Goal: Task Accomplishment & Management: Use online tool/utility

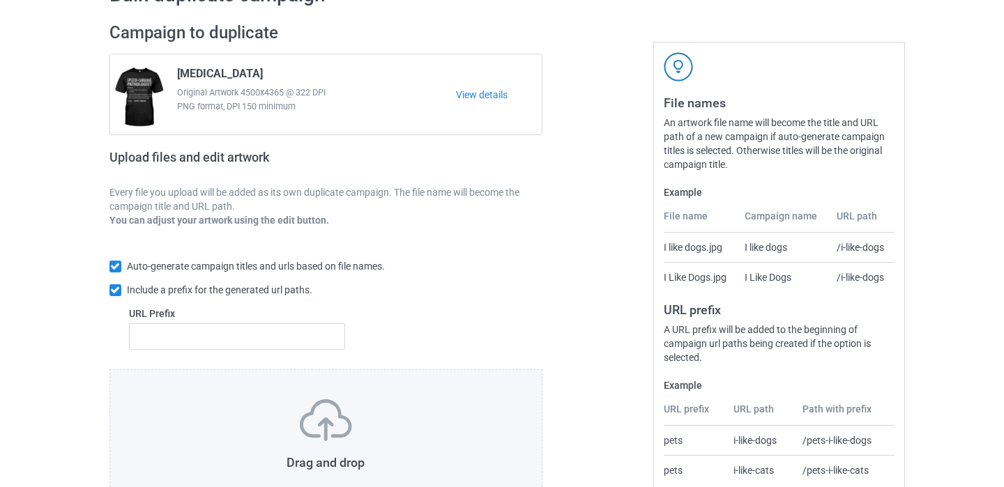
scroll to position [192, 0]
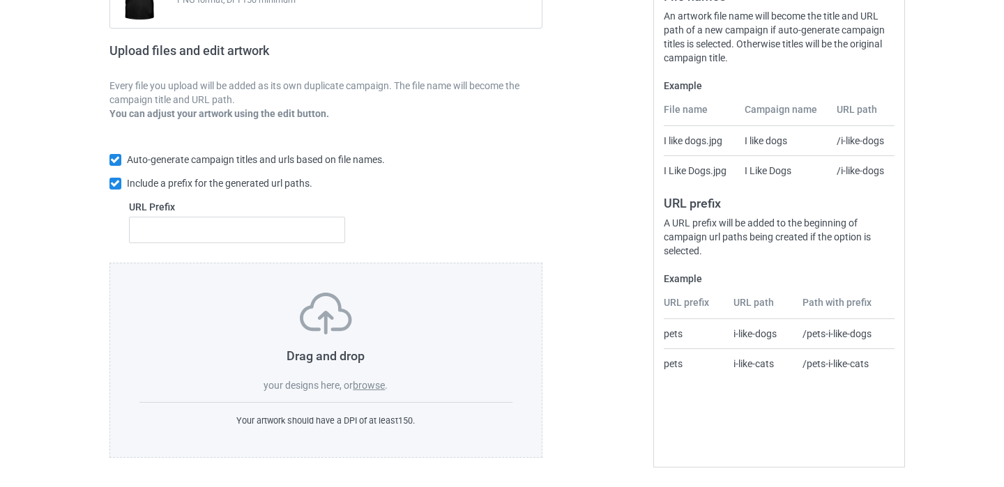
click at [374, 386] on label "browse" at bounding box center [369, 385] width 32 height 11
click at [0, 0] on input "browse" at bounding box center [0, 0] width 0 height 0
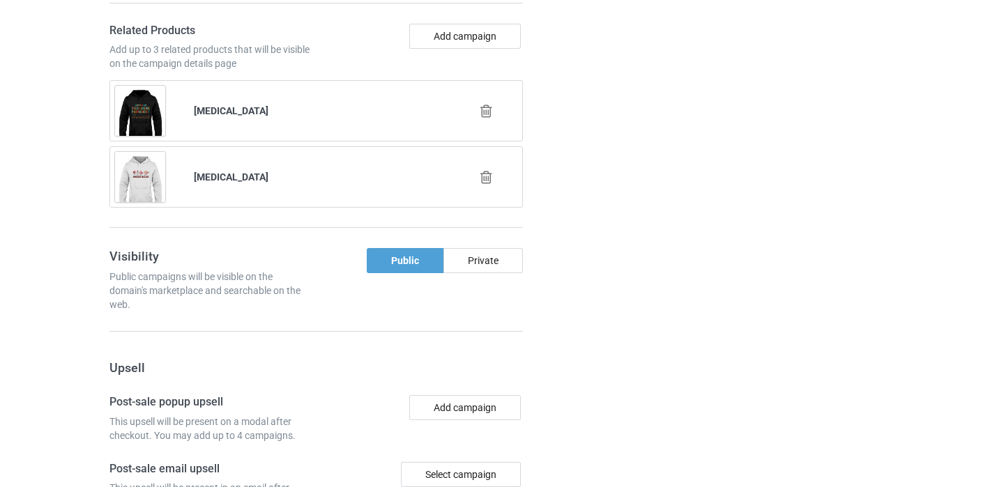
scroll to position [1071, 0]
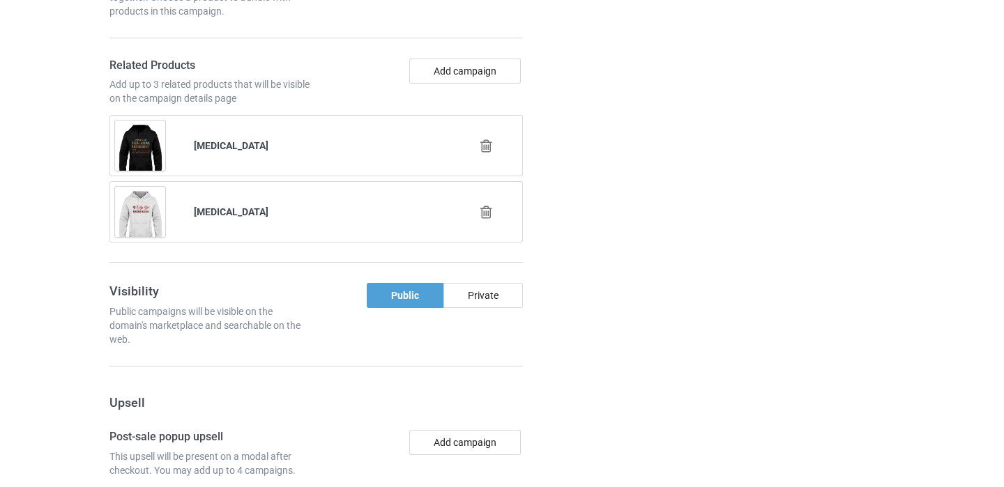
click at [487, 144] on icon at bounding box center [486, 146] width 17 height 15
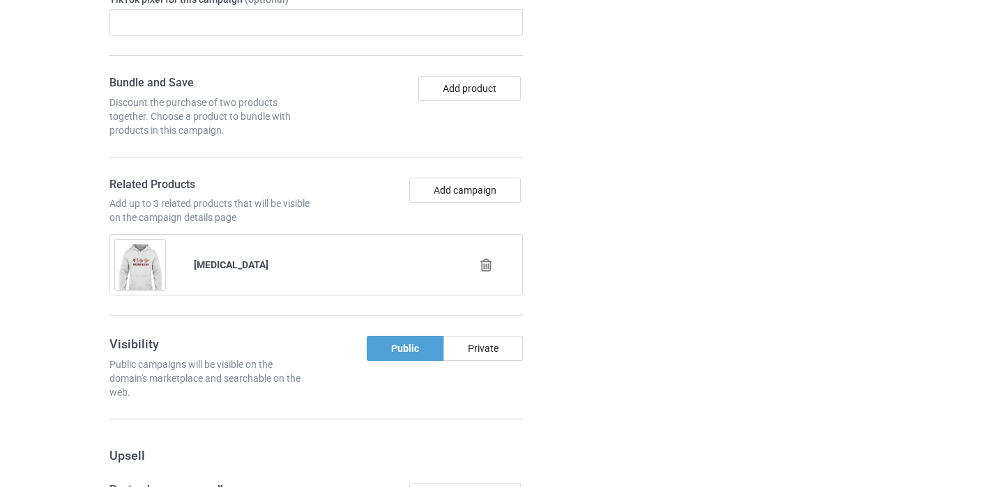
scroll to position [934, 0]
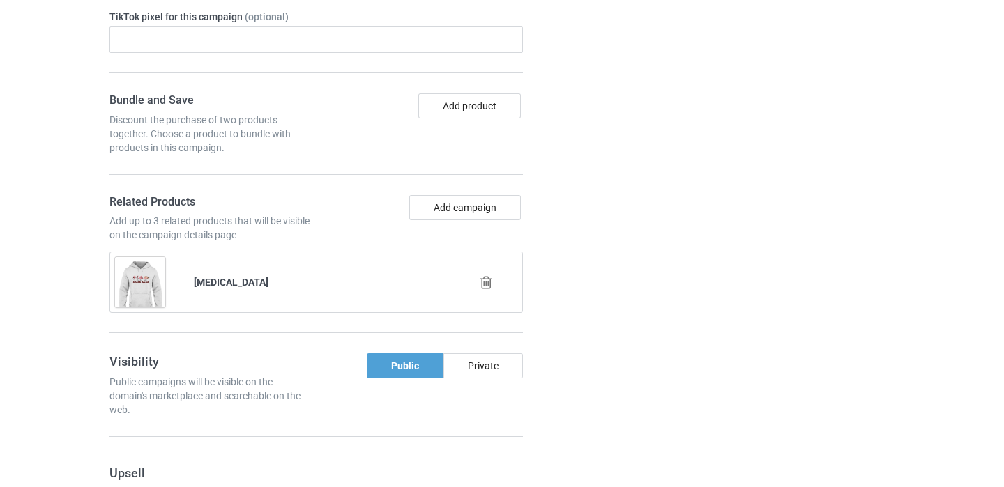
click at [486, 282] on icon at bounding box center [486, 282] width 17 height 15
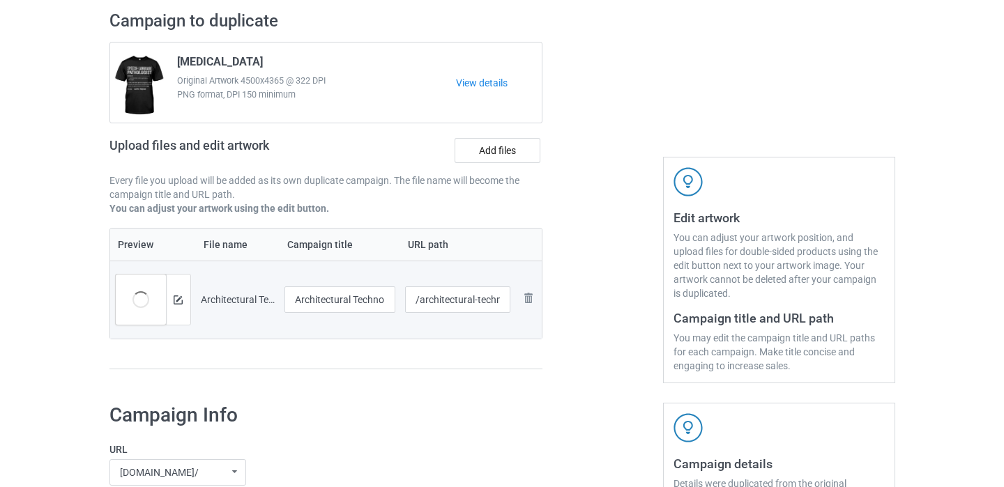
scroll to position [132, 0]
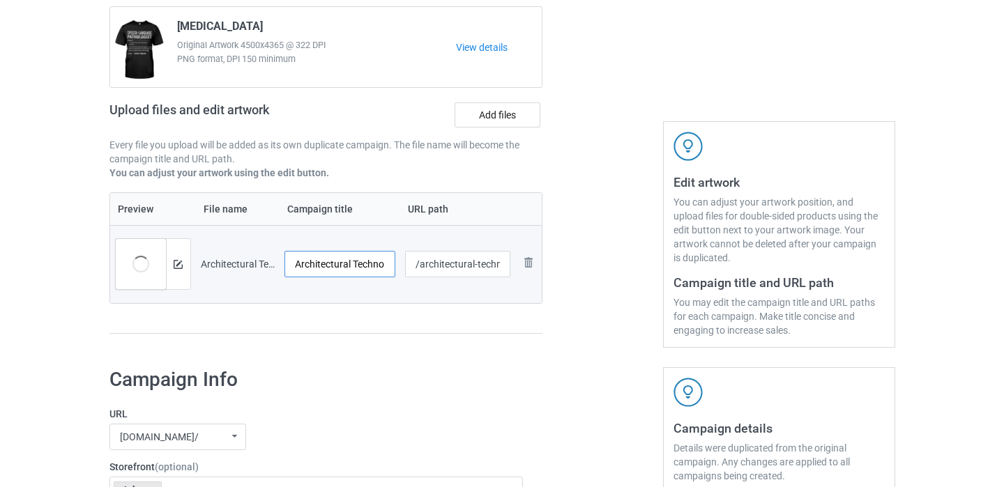
click at [385, 264] on input "Architectural Technologist" at bounding box center [340, 264] width 112 height 26
click at [501, 268] on input "/architectural-technologist" at bounding box center [457, 264] width 105 height 26
type input "/architectural-technologist11"
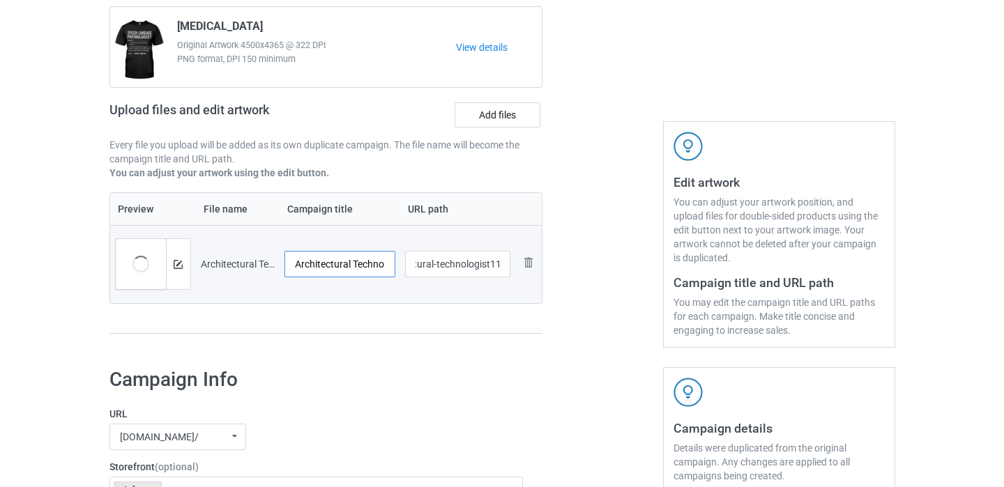
click at [376, 258] on input "Architectural Technologist" at bounding box center [340, 264] width 112 height 26
drag, startPoint x: 376, startPoint y: 258, endPoint x: 423, endPoint y: 260, distance: 46.8
click at [423, 261] on tr "Preview and edit artwork Architectural Technologist.png Architectural Technolog…" at bounding box center [326, 264] width 432 height 78
click at [375, 265] on input "Architectural Technologist" at bounding box center [340, 264] width 112 height 26
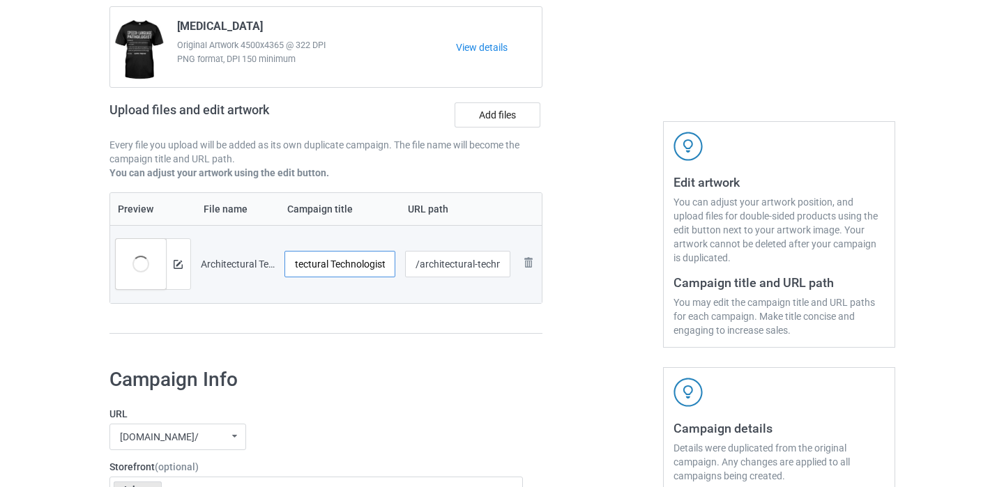
click at [376, 261] on input "Architectural Technologist" at bounding box center [340, 264] width 112 height 26
drag, startPoint x: 370, startPoint y: 261, endPoint x: 434, endPoint y: 263, distance: 64.2
click at [434, 263] on tr "Preview and edit artwork Architectural Technologist.png Architectural Technolog…" at bounding box center [326, 264] width 432 height 78
click at [386, 262] on input "Architectural Technologist" at bounding box center [340, 264] width 112 height 26
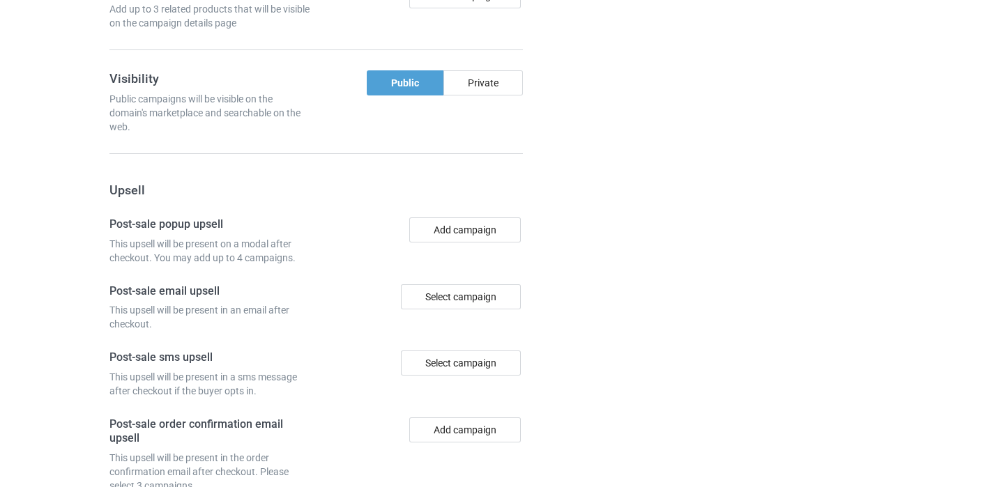
scroll to position [1302, 0]
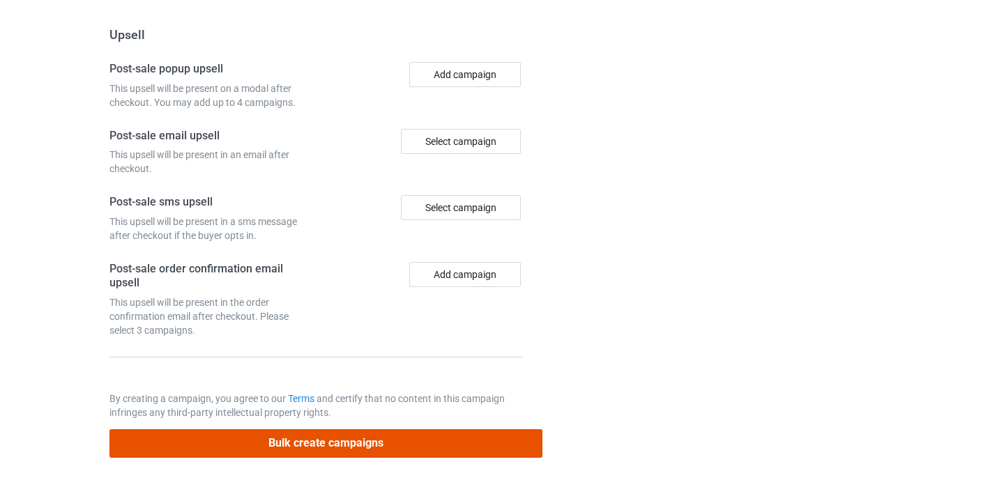
click at [339, 445] on button "Bulk create campaigns" at bounding box center [326, 444] width 434 height 29
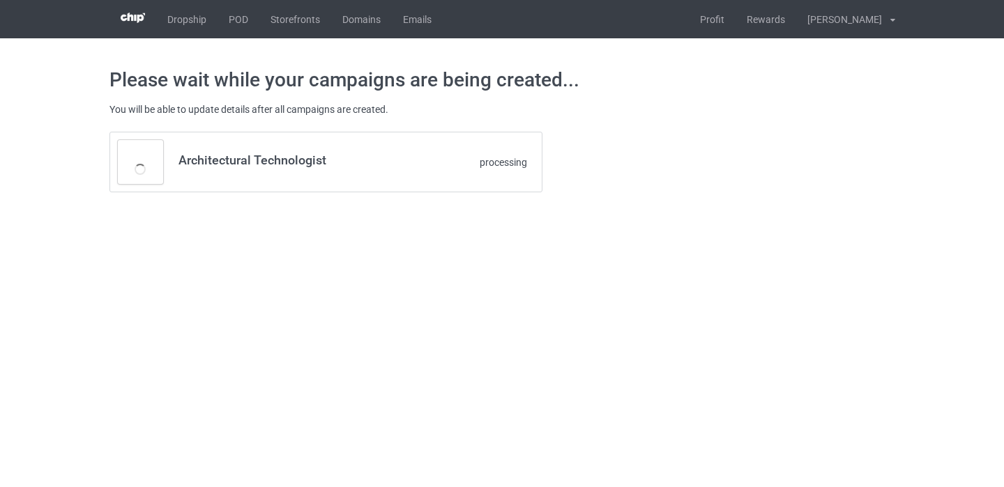
scroll to position [0, 0]
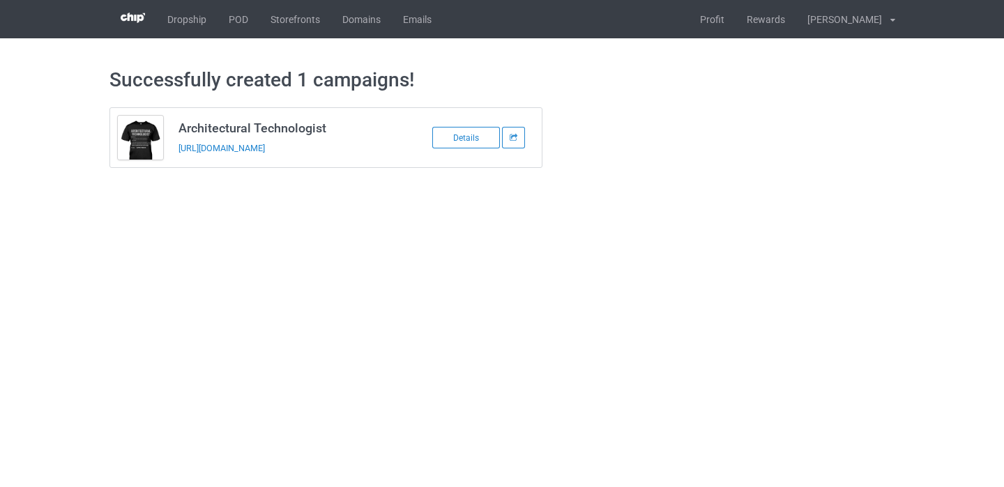
click at [281, 157] on td "Architectural Technologist https://www.thepure.gift/architectural-technologist11" at bounding box center [289, 137] width 236 height 59
copy link "https://www.thepure.gift/architectural-technologist11"
click at [238, 17] on link "POD" at bounding box center [239, 19] width 42 height 38
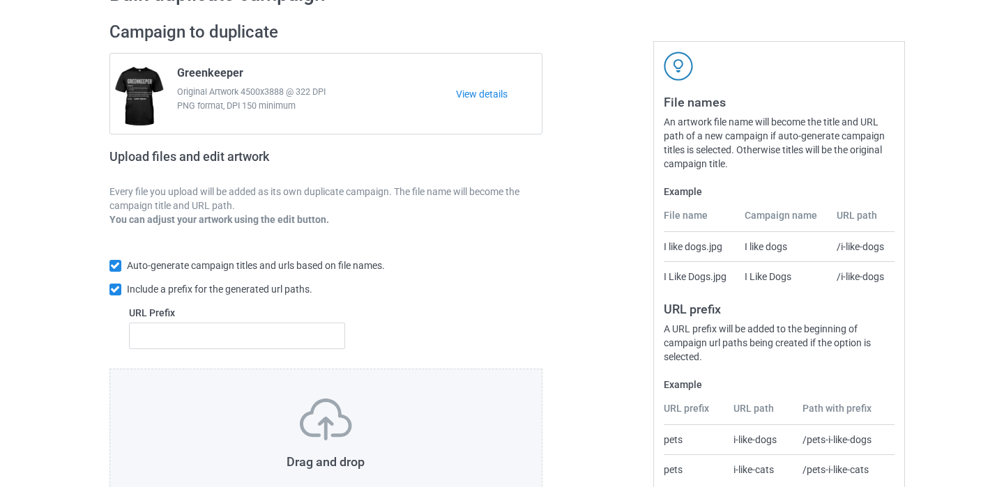
scroll to position [192, 0]
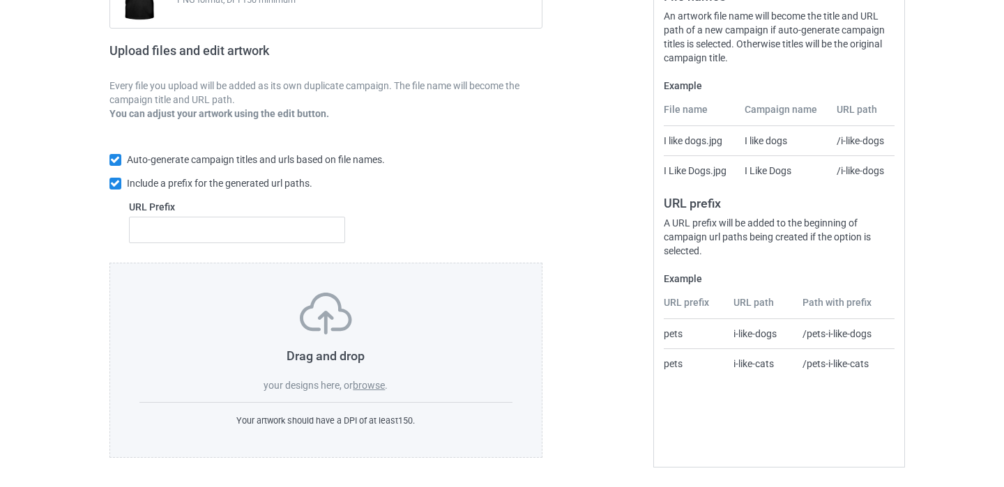
click at [361, 388] on label "browse" at bounding box center [369, 385] width 32 height 11
click at [0, 0] on input "browse" at bounding box center [0, 0] width 0 height 0
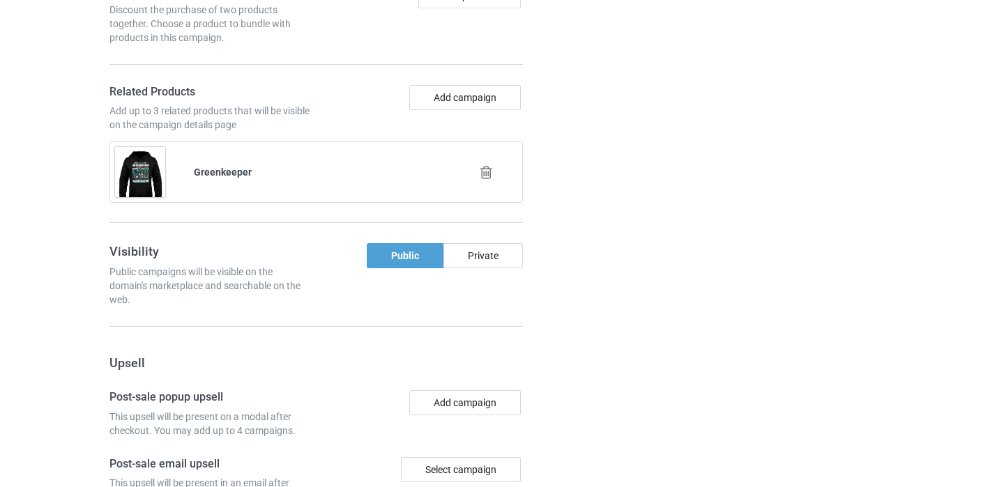
scroll to position [1035, 0]
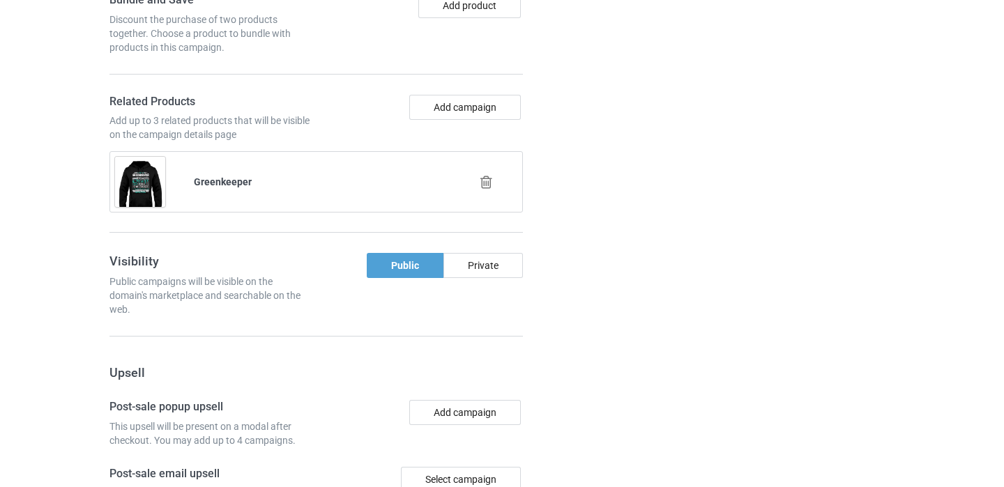
click at [485, 179] on icon at bounding box center [486, 182] width 17 height 15
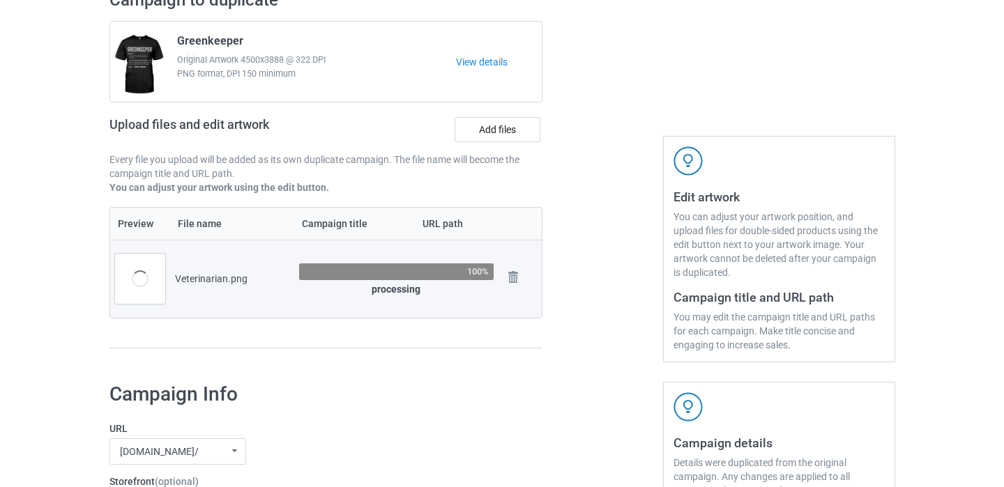
scroll to position [0, 0]
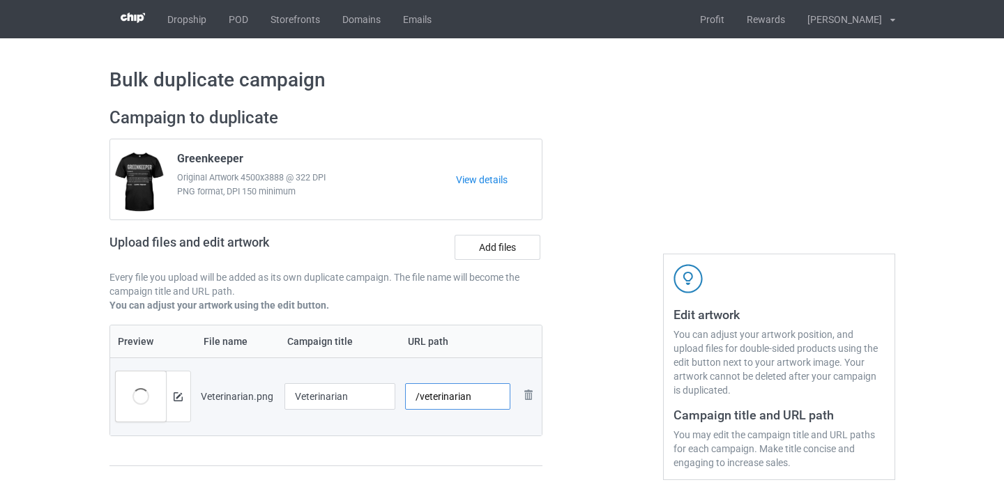
click at [467, 398] on input "/veterinarian" at bounding box center [457, 396] width 105 height 26
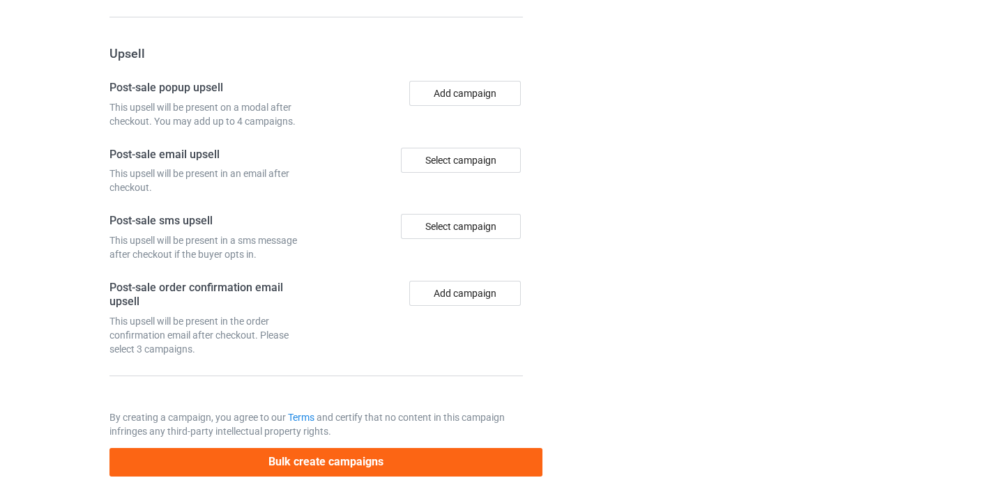
scroll to position [1302, 0]
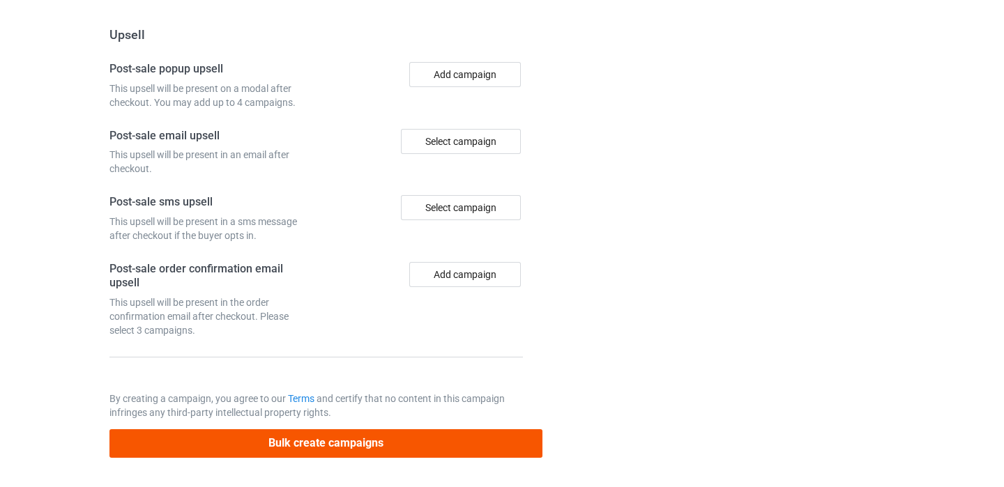
type input "/veterinarian11"
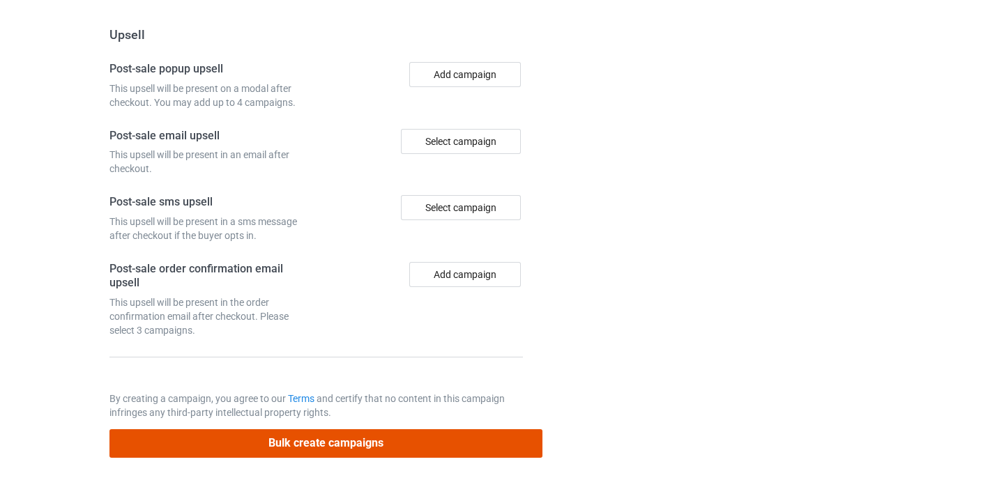
click at [380, 439] on button "Bulk create campaigns" at bounding box center [326, 444] width 434 height 29
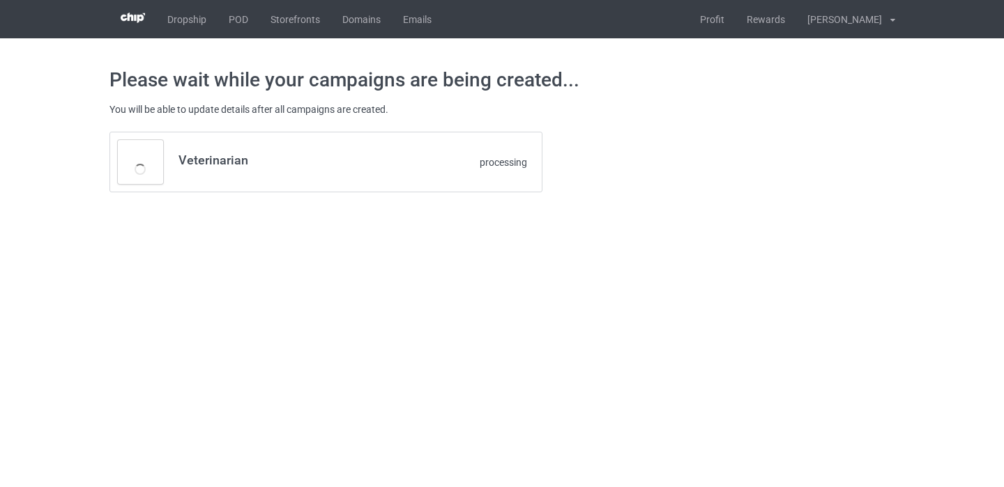
scroll to position [0, 0]
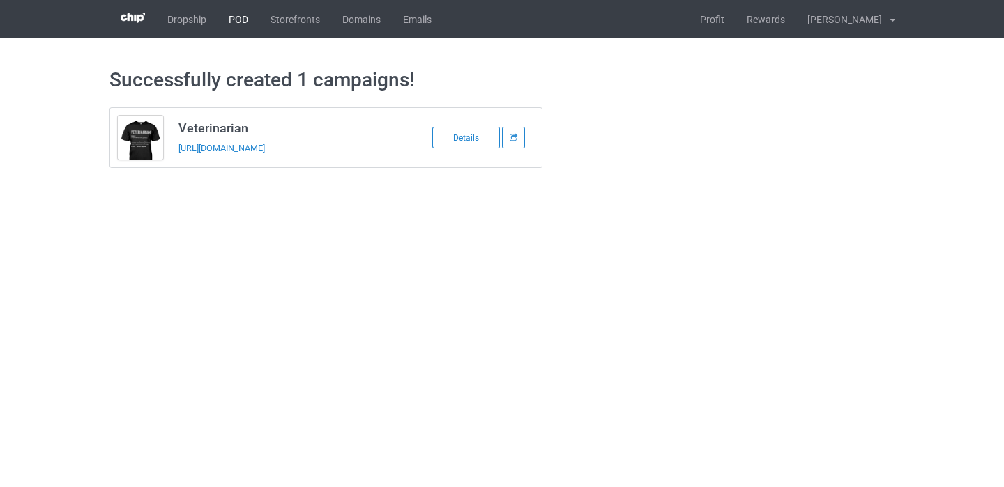
click at [244, 24] on link "POD" at bounding box center [239, 19] width 42 height 38
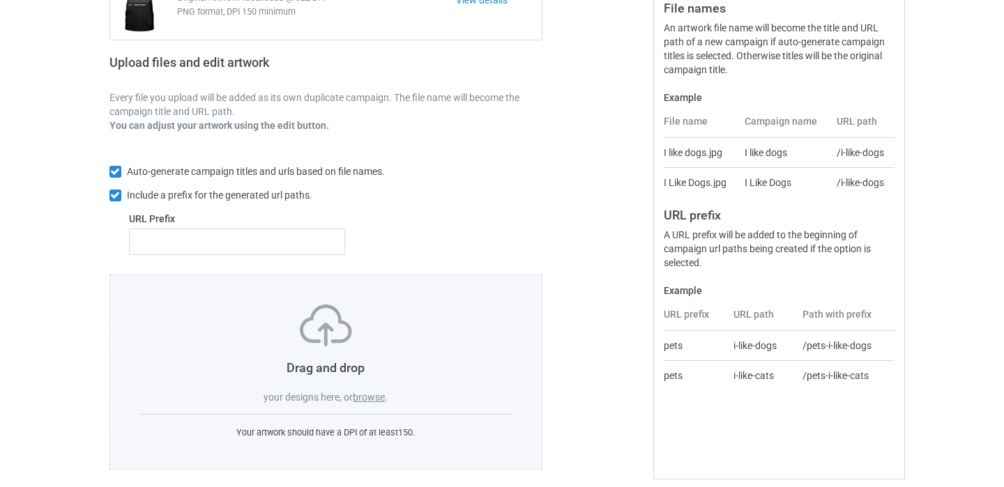
scroll to position [192, 0]
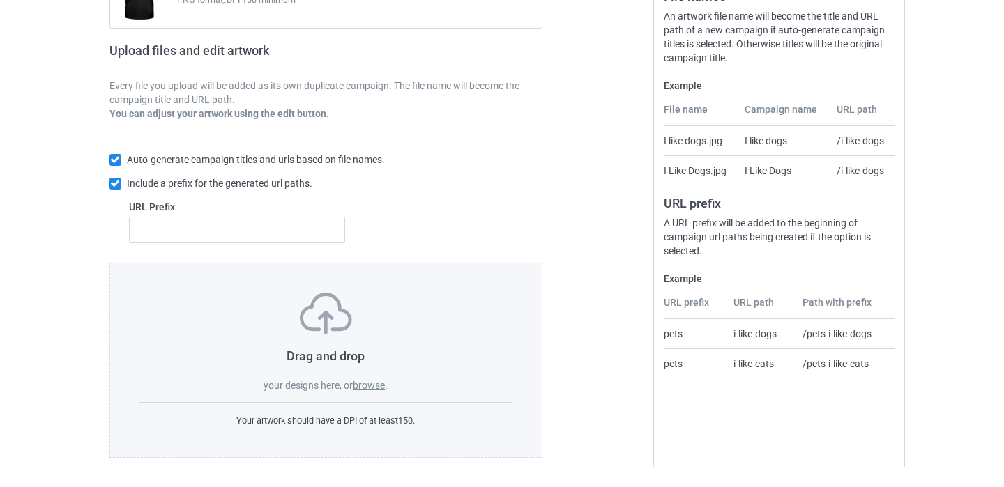
click at [379, 388] on label "browse" at bounding box center [369, 385] width 32 height 11
click at [0, 0] on input "browse" at bounding box center [0, 0] width 0 height 0
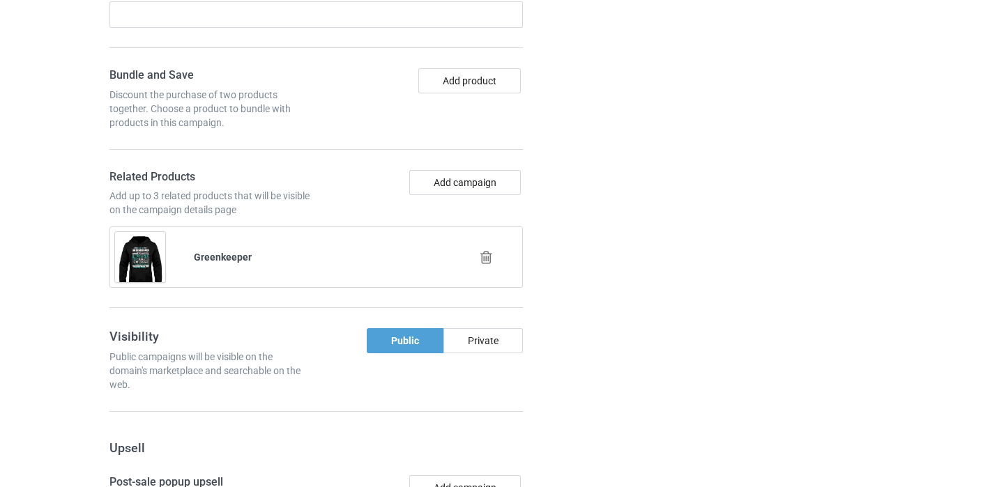
scroll to position [1067, 0]
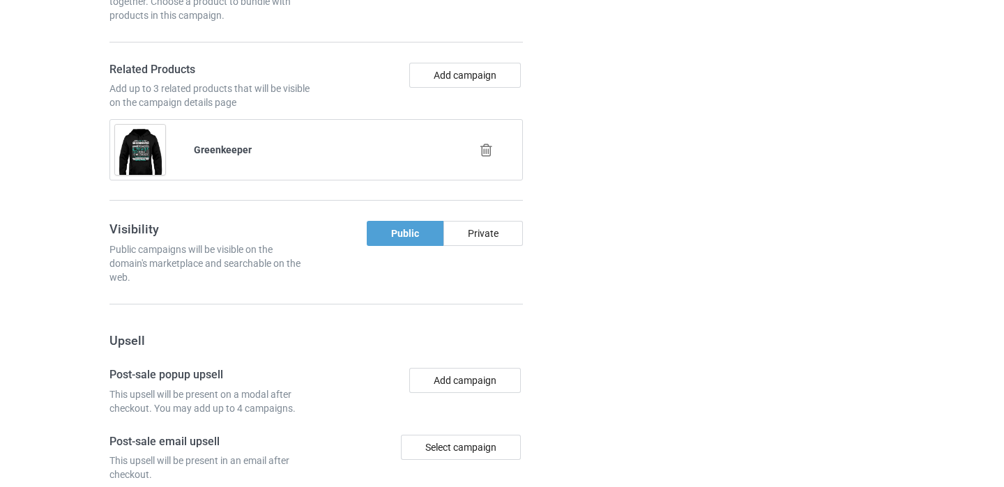
click at [485, 154] on icon at bounding box center [486, 150] width 17 height 15
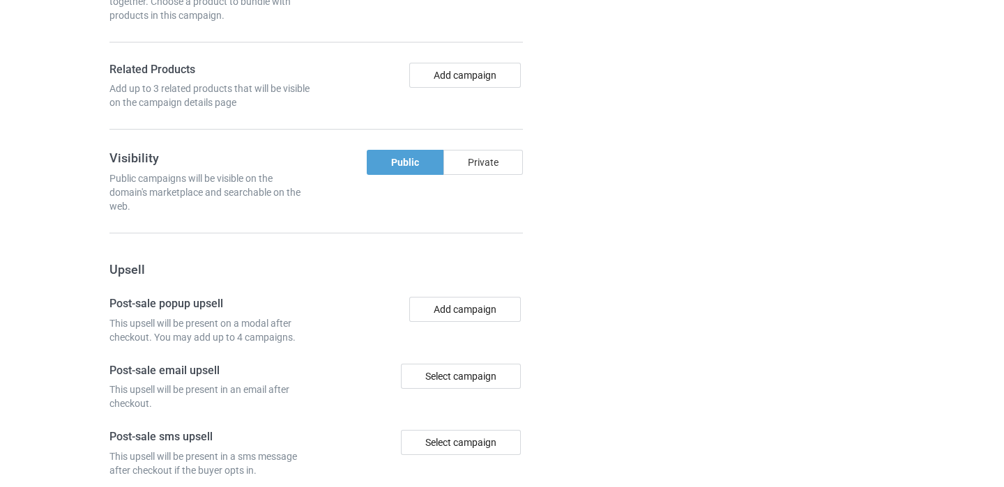
scroll to position [333, 0]
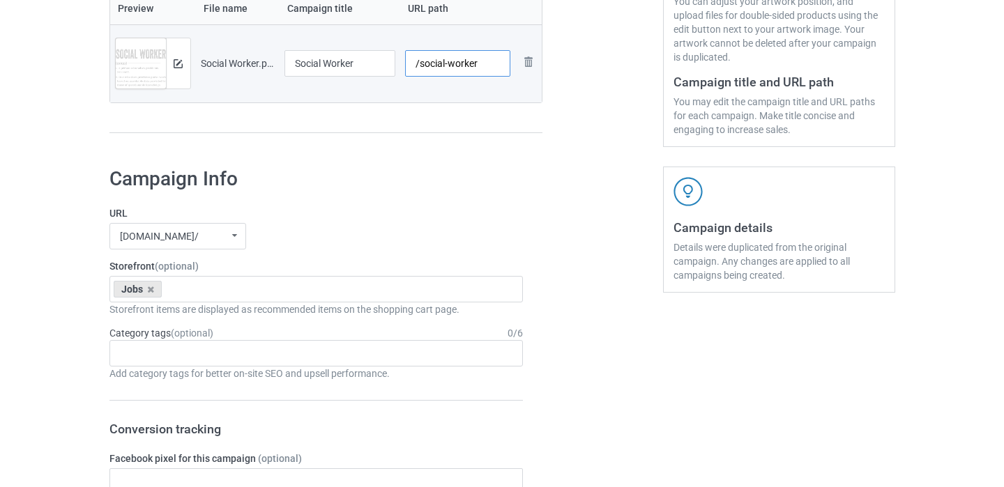
click at [476, 77] on input "/social-worker" at bounding box center [457, 63] width 105 height 26
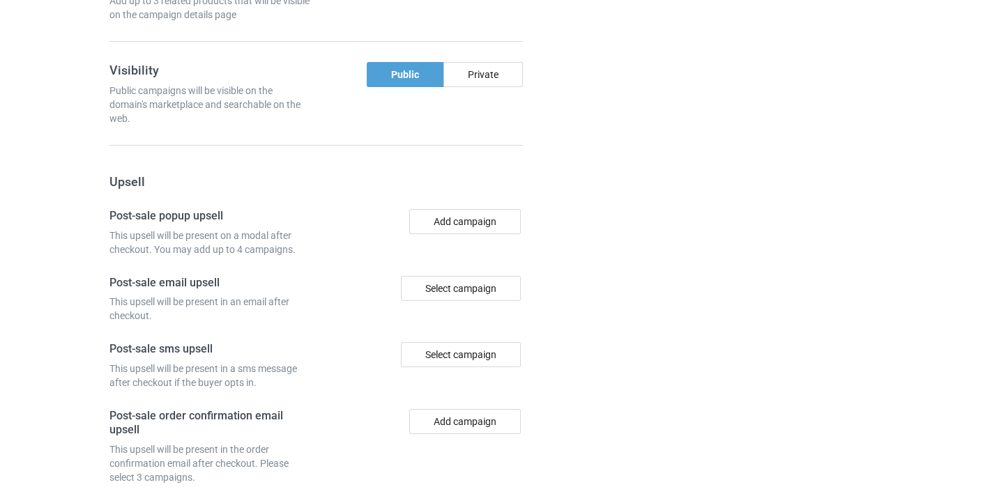
scroll to position [1302, 0]
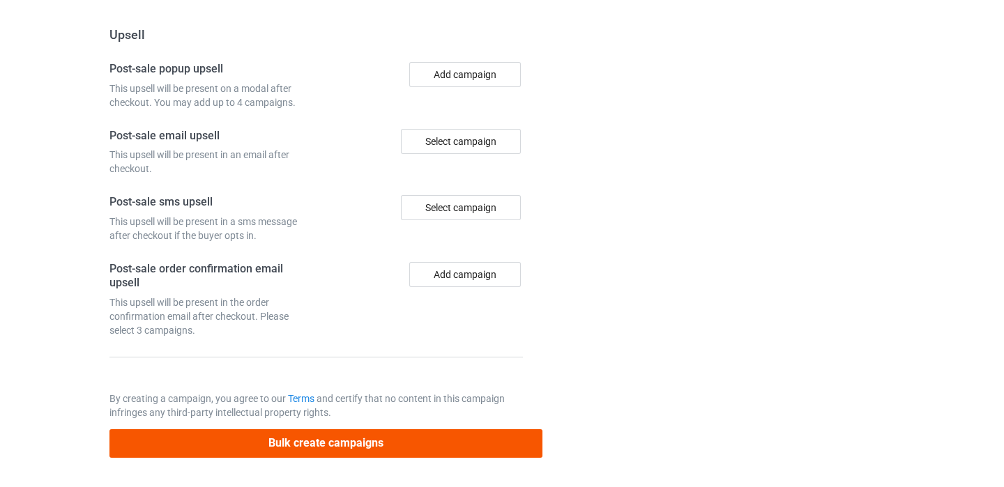
type input "/social-worker11"
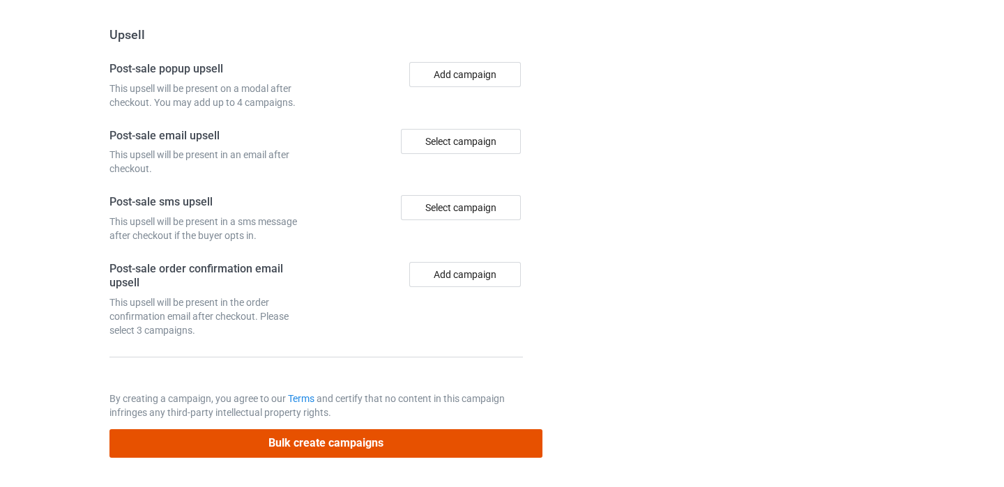
click at [397, 448] on button "Bulk create campaigns" at bounding box center [326, 444] width 434 height 29
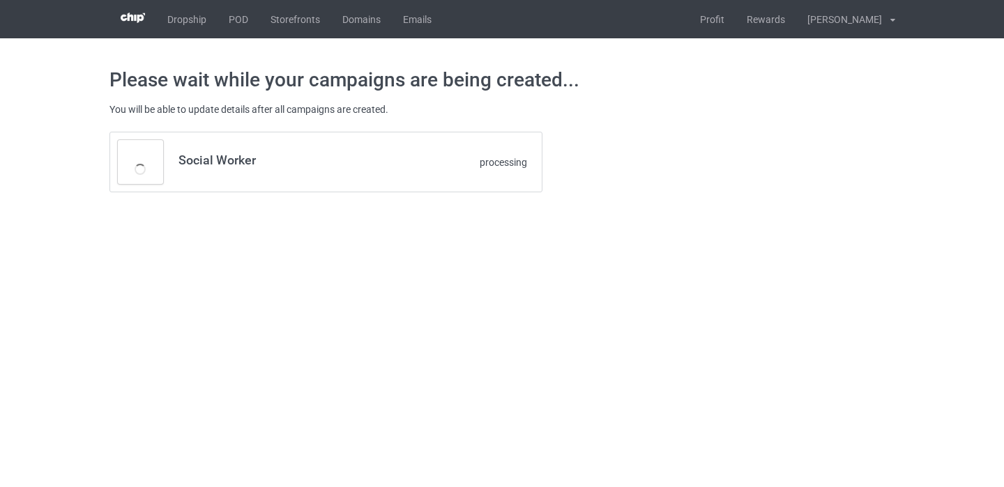
scroll to position [0, 0]
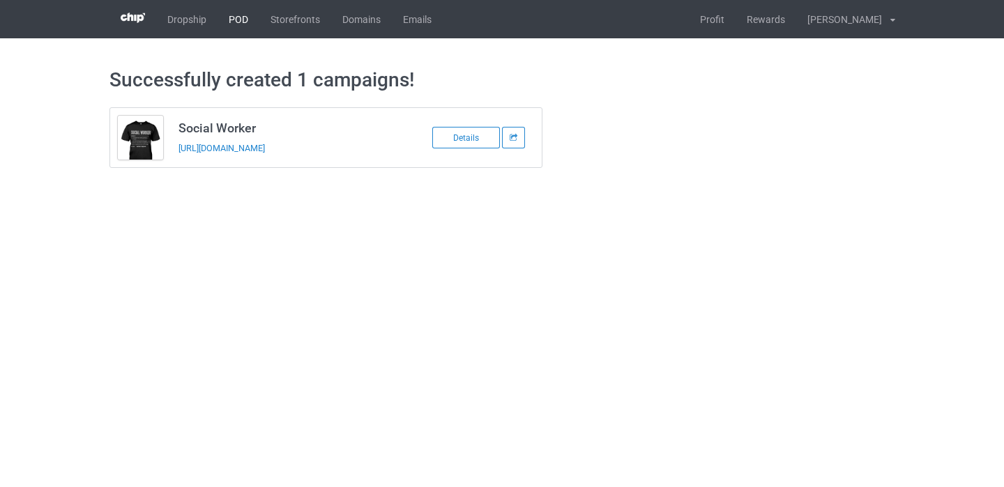
click at [238, 27] on link "POD" at bounding box center [239, 19] width 42 height 38
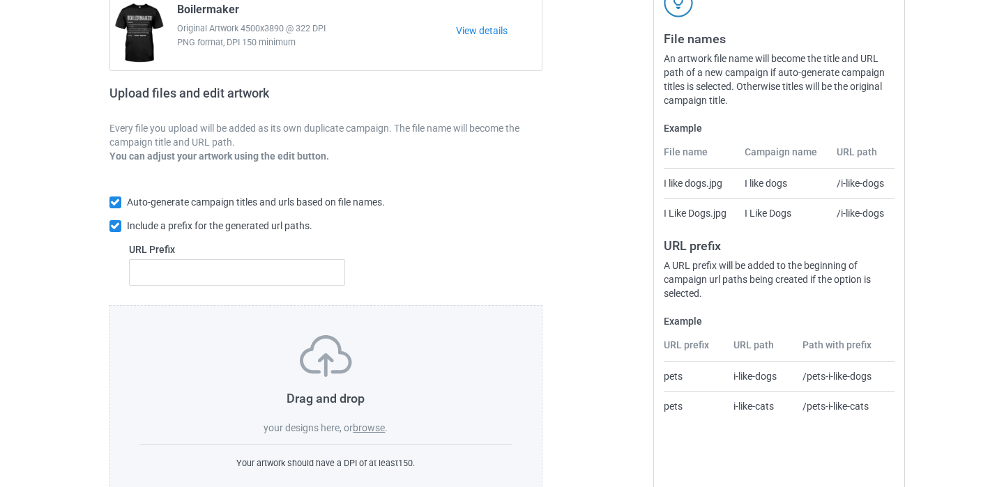
scroll to position [192, 0]
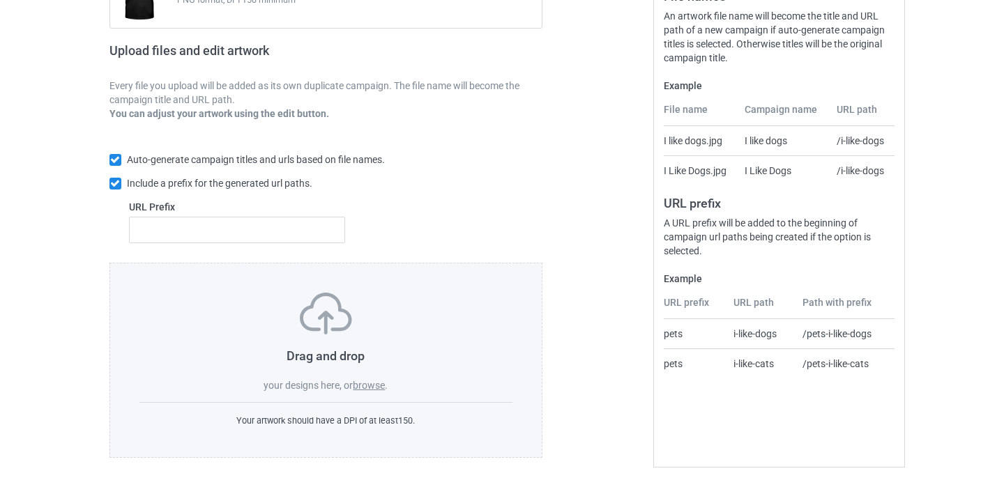
click at [374, 386] on label "browse" at bounding box center [369, 385] width 32 height 11
click at [0, 0] on input "browse" at bounding box center [0, 0] width 0 height 0
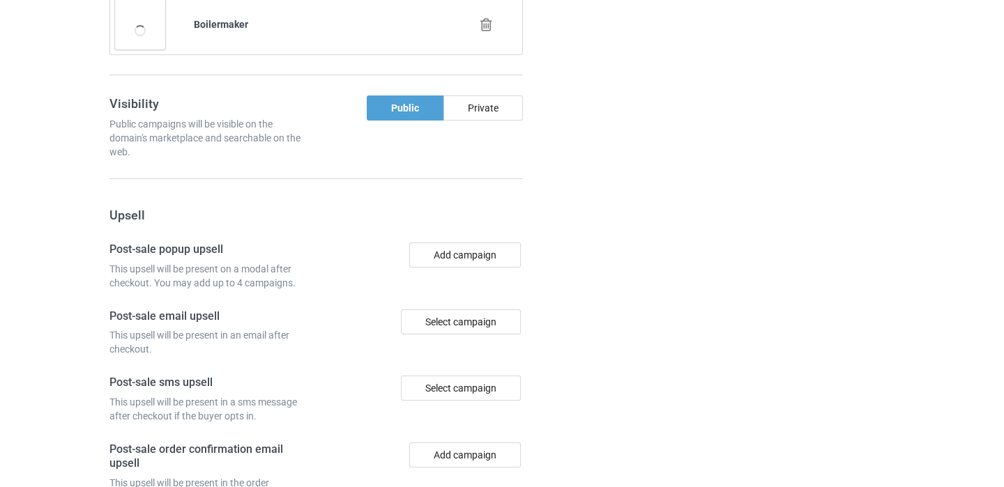
scroll to position [1066, 0]
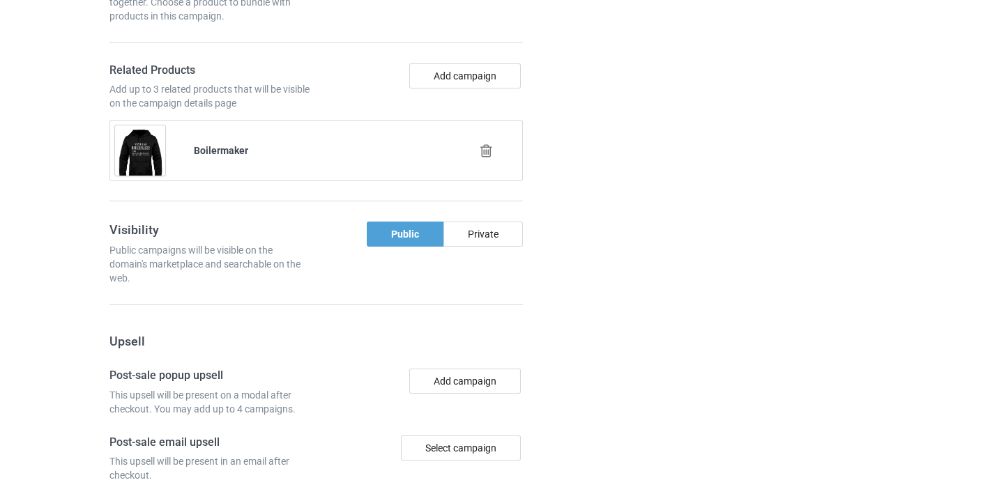
click at [482, 152] on icon at bounding box center [486, 151] width 17 height 15
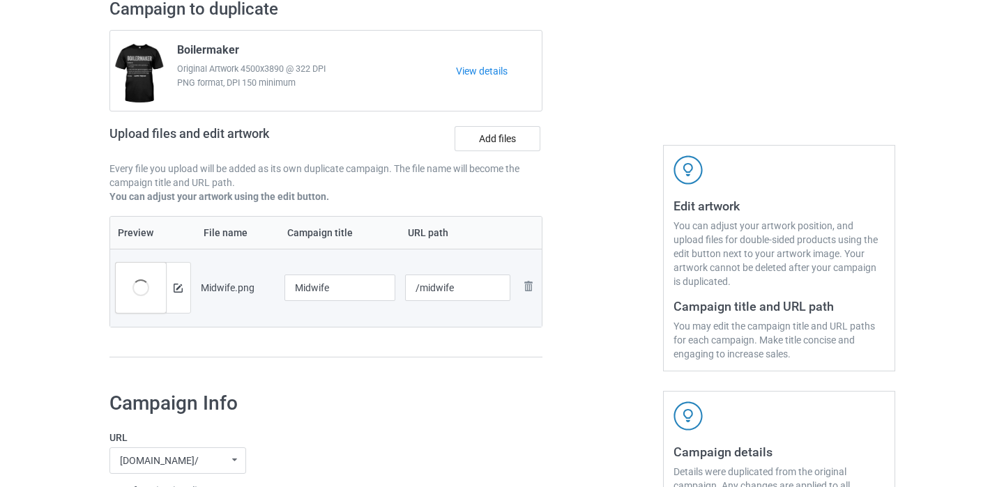
scroll to position [144, 0]
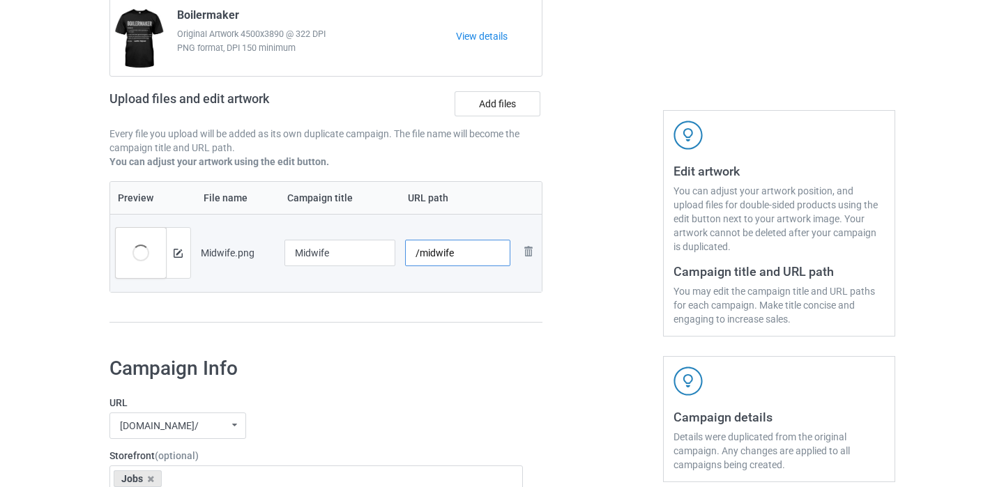
click at [456, 259] on input "/midwife" at bounding box center [457, 253] width 105 height 26
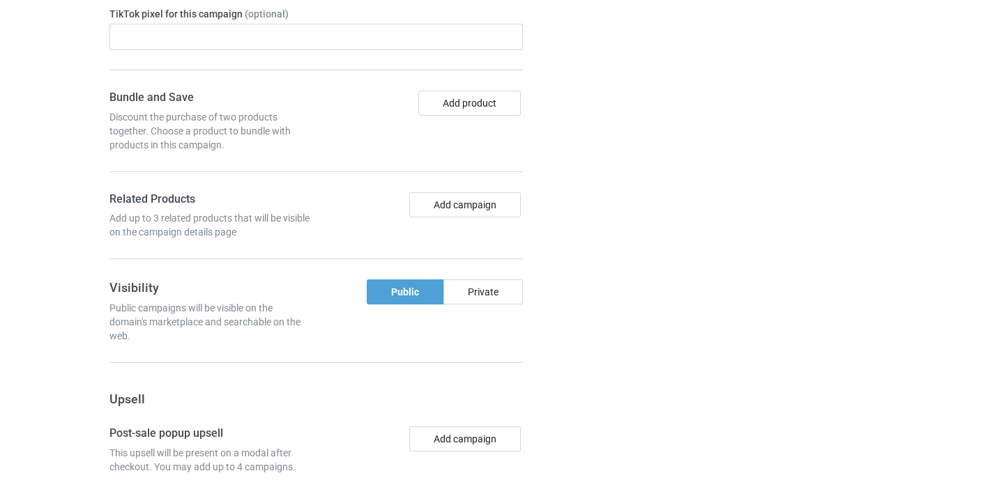
scroll to position [1302, 0]
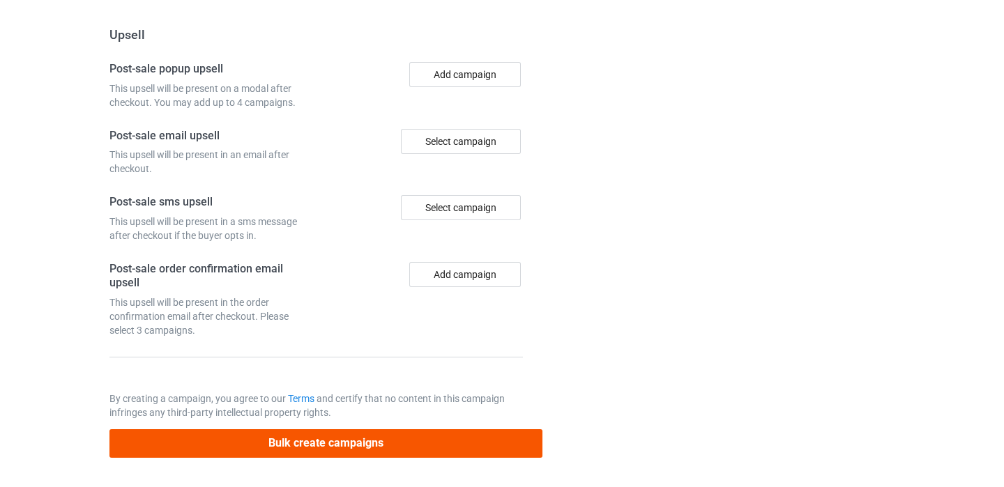
type input "/midwife11"
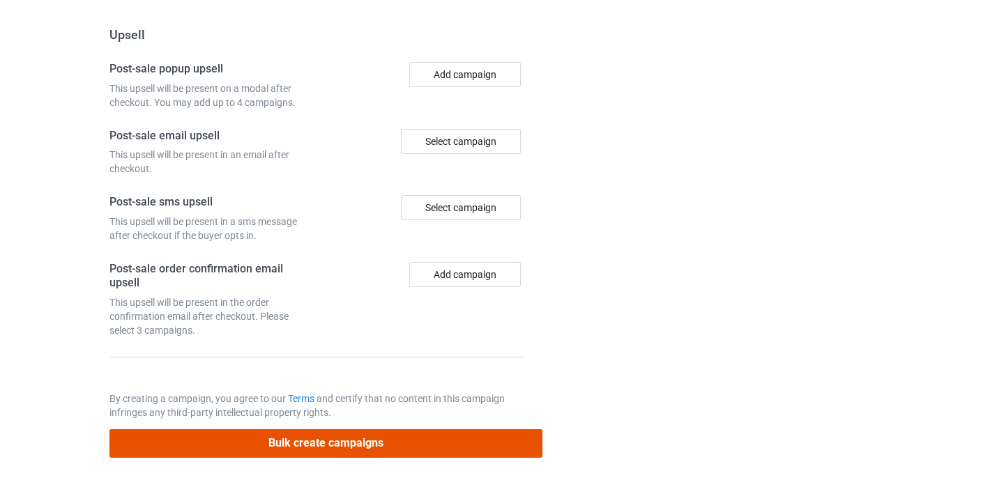
click at [395, 448] on button "Bulk create campaigns" at bounding box center [326, 444] width 434 height 29
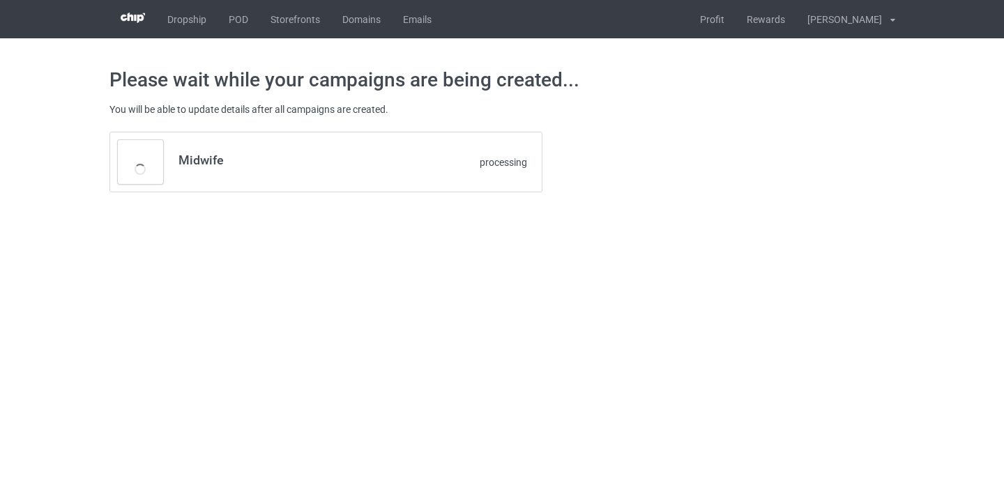
scroll to position [0, 0]
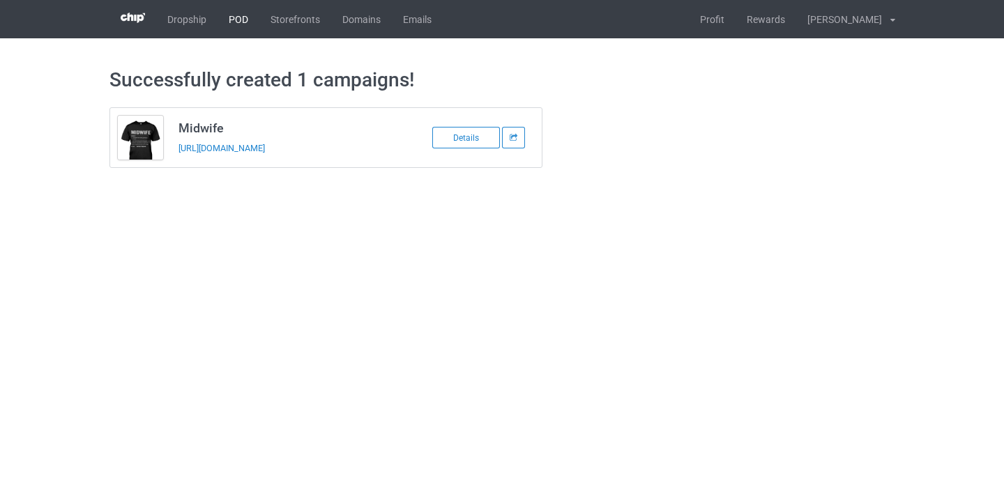
click at [244, 18] on link "POD" at bounding box center [239, 19] width 42 height 38
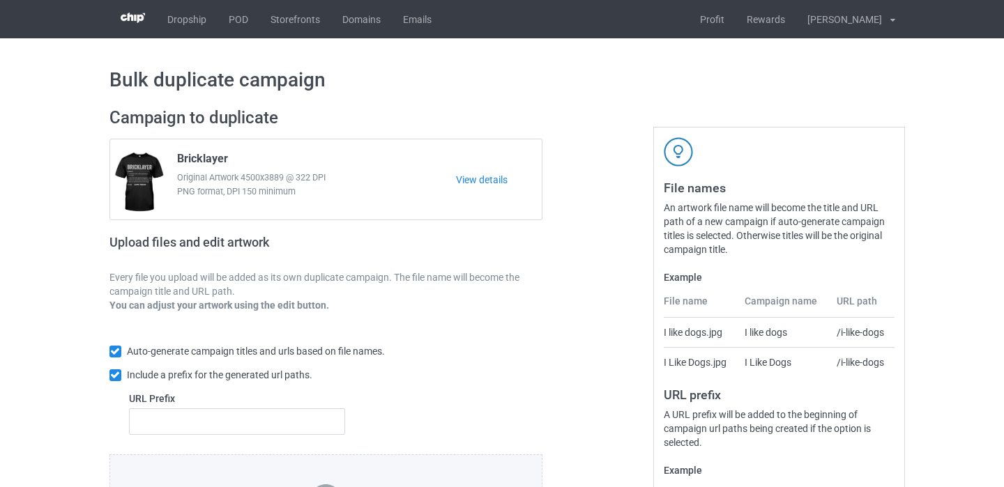
scroll to position [192, 0]
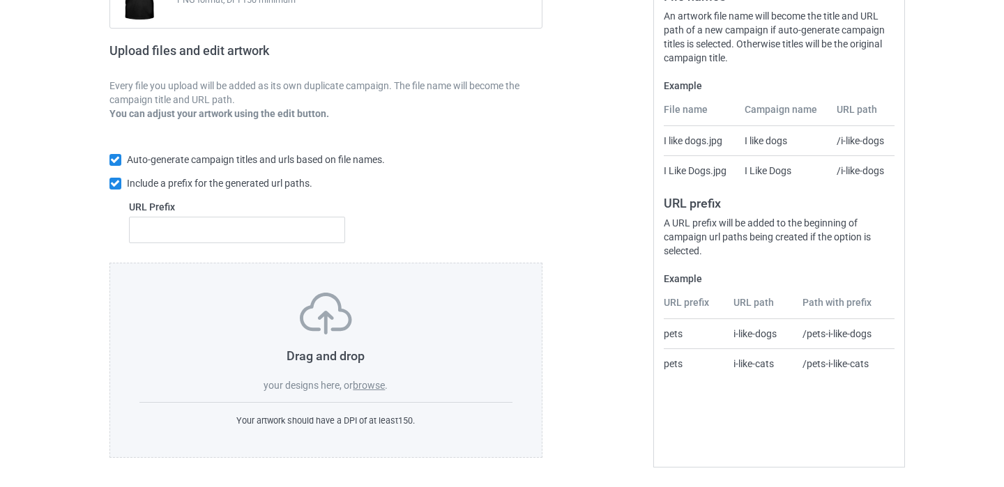
click at [365, 383] on label "browse" at bounding box center [369, 385] width 32 height 11
click at [0, 0] on input "browse" at bounding box center [0, 0] width 0 height 0
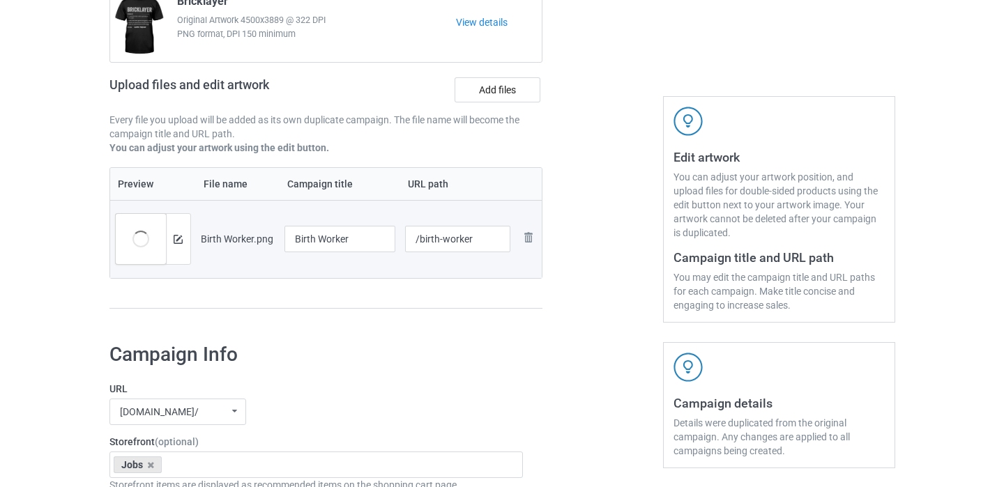
scroll to position [165, 0]
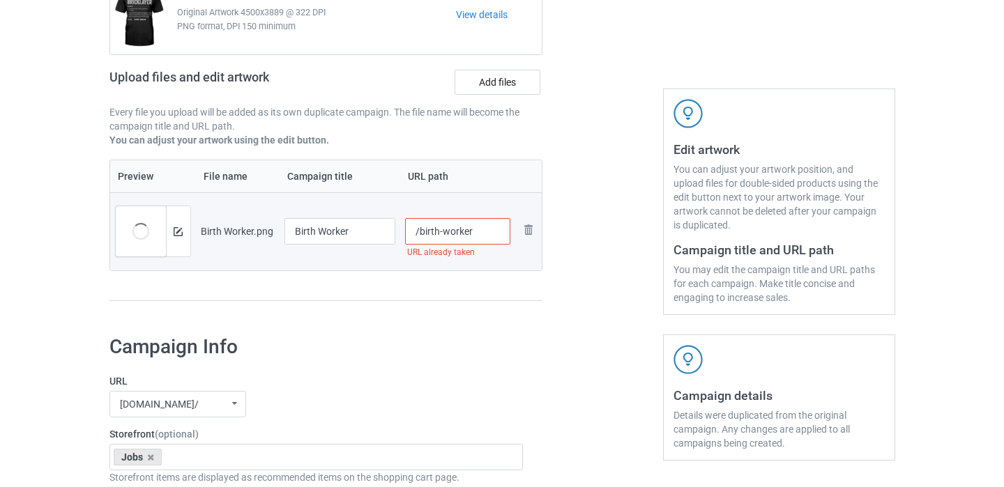
click at [471, 234] on input "/birth-worker" at bounding box center [457, 231] width 105 height 26
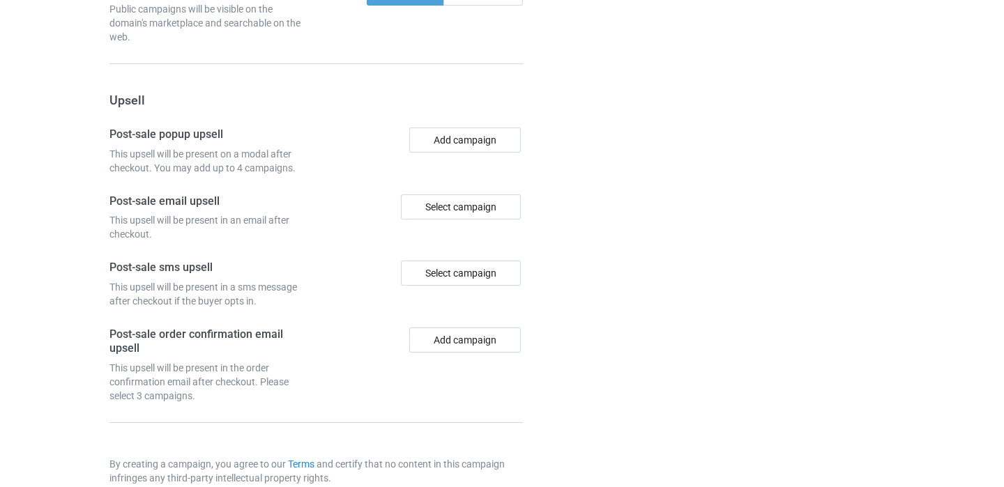
scroll to position [1302, 0]
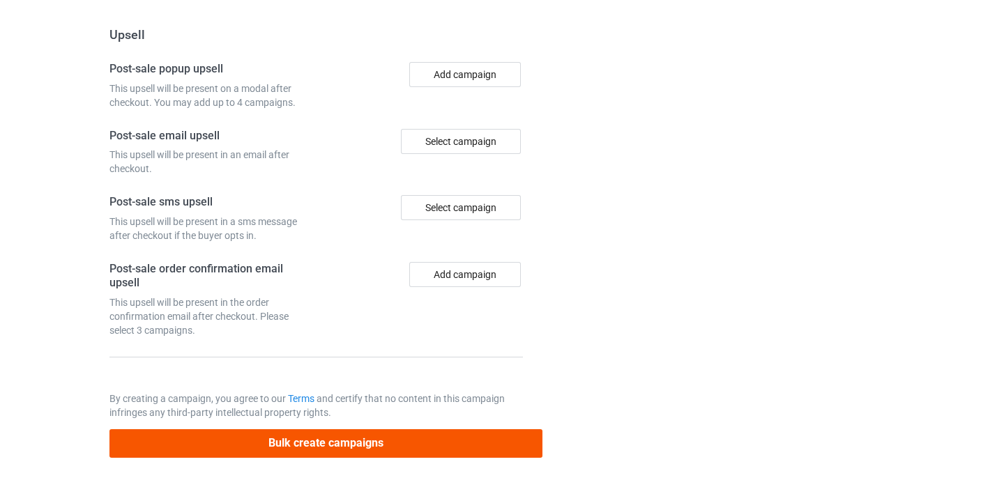
type input "/birth-worker11"
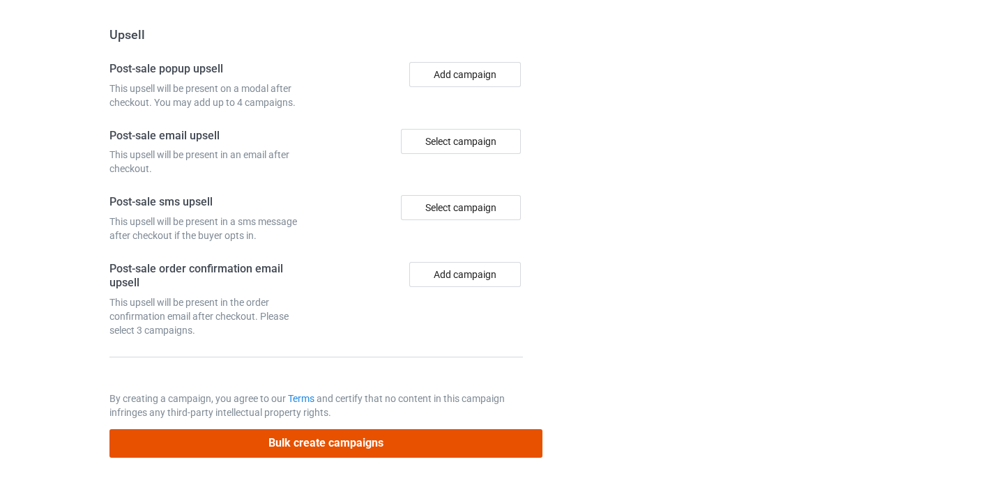
click at [405, 455] on button "Bulk create campaigns" at bounding box center [326, 444] width 434 height 29
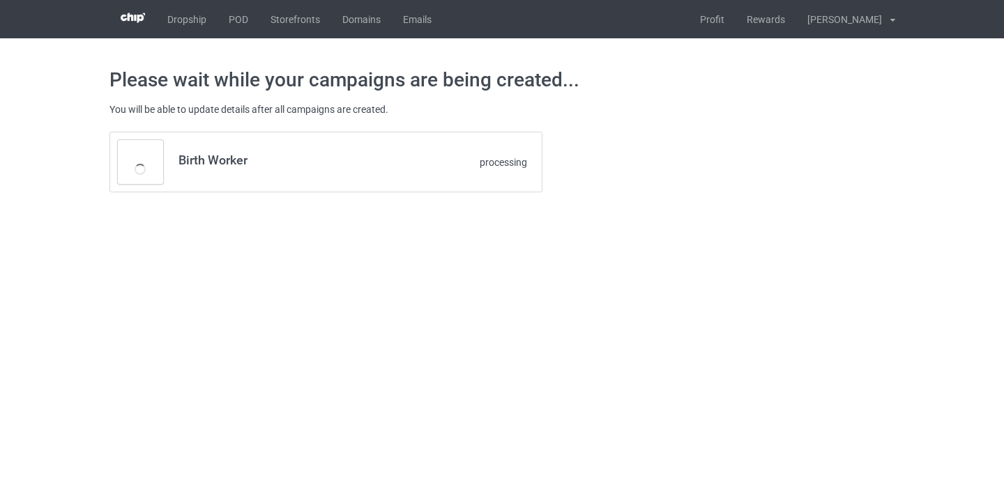
scroll to position [0, 0]
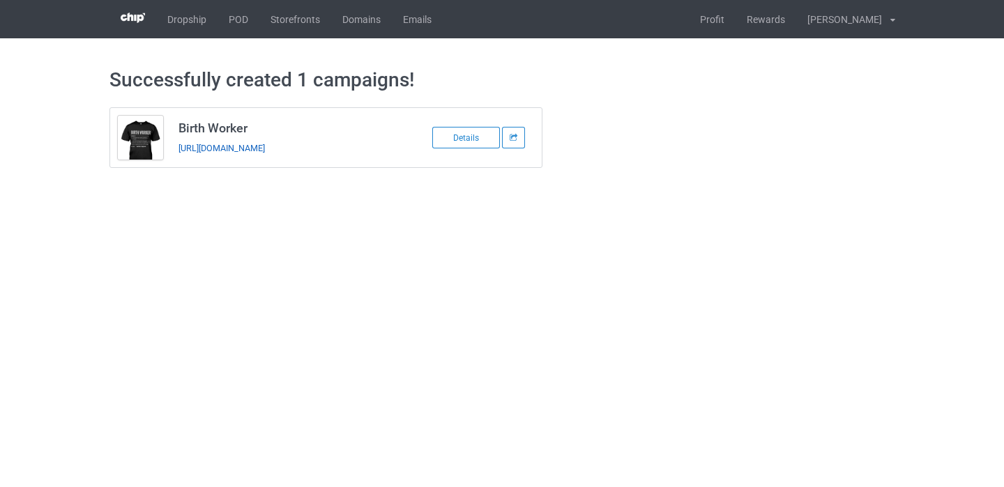
copy link "https://www.thepure.gift/birth-worker11"
click at [240, 19] on link "POD" at bounding box center [239, 19] width 42 height 38
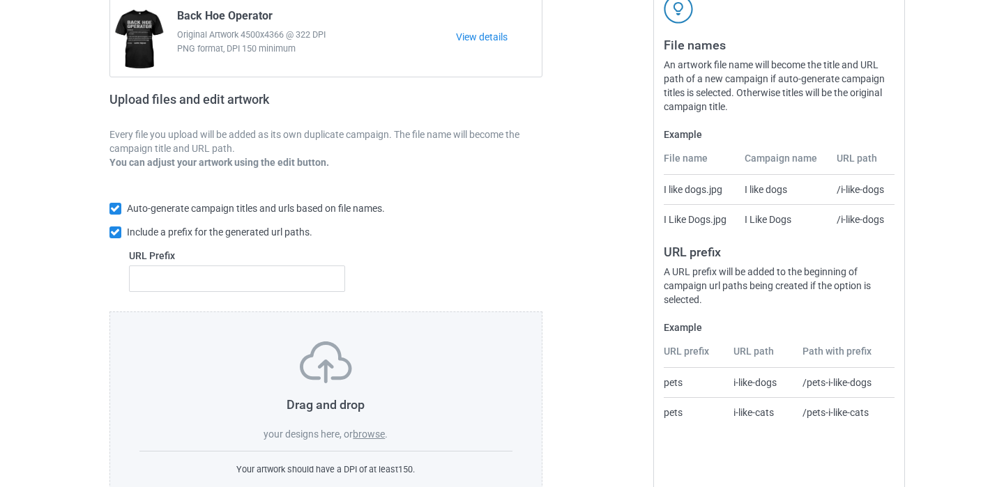
scroll to position [192, 0]
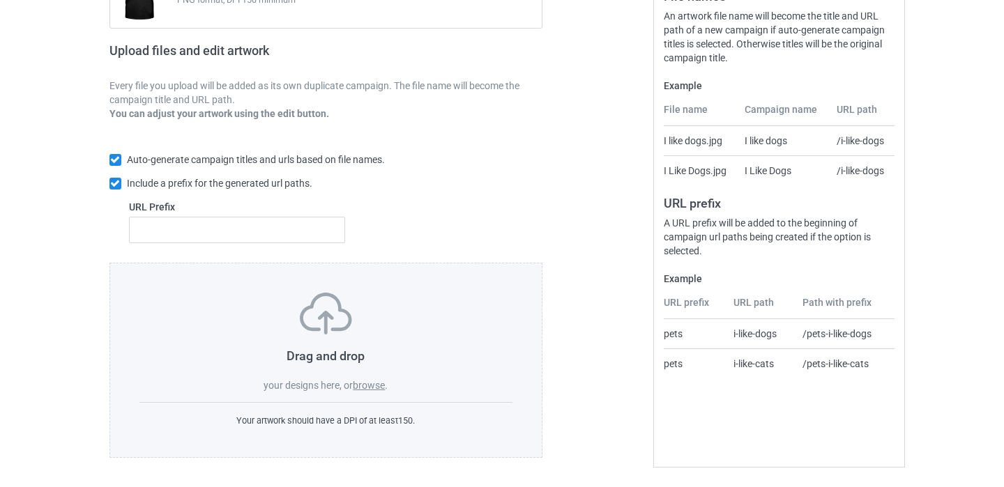
click at [367, 382] on label "browse" at bounding box center [369, 385] width 32 height 11
click at [0, 0] on input "browse" at bounding box center [0, 0] width 0 height 0
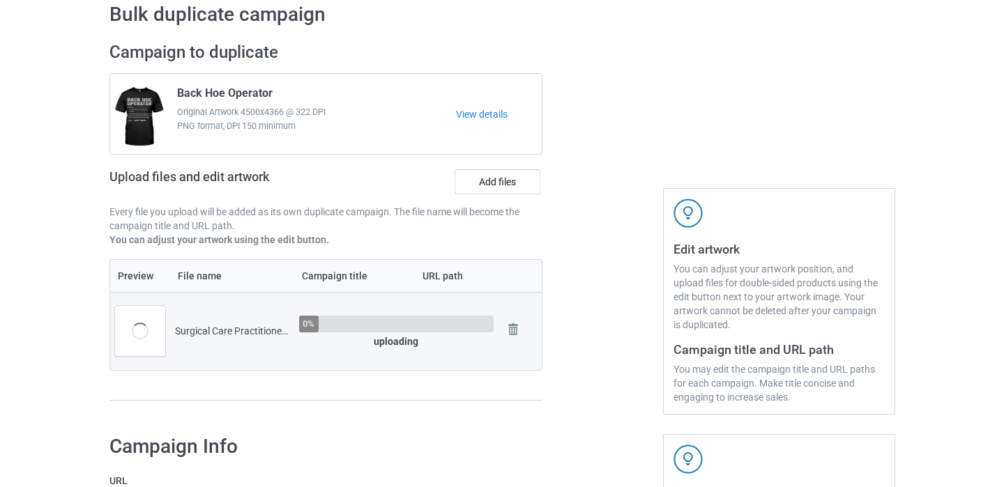
scroll to position [16, 0]
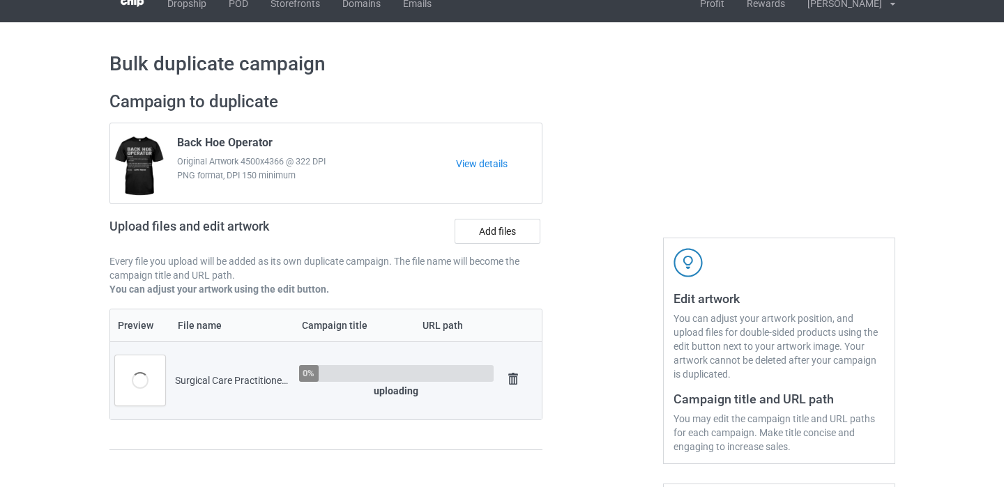
click at [512, 377] on img at bounding box center [513, 380] width 20 height 20
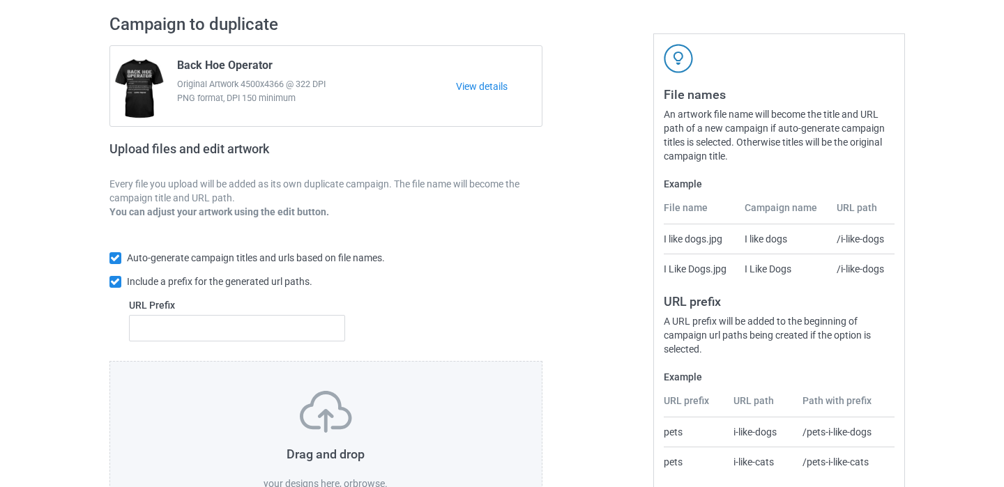
scroll to position [192, 0]
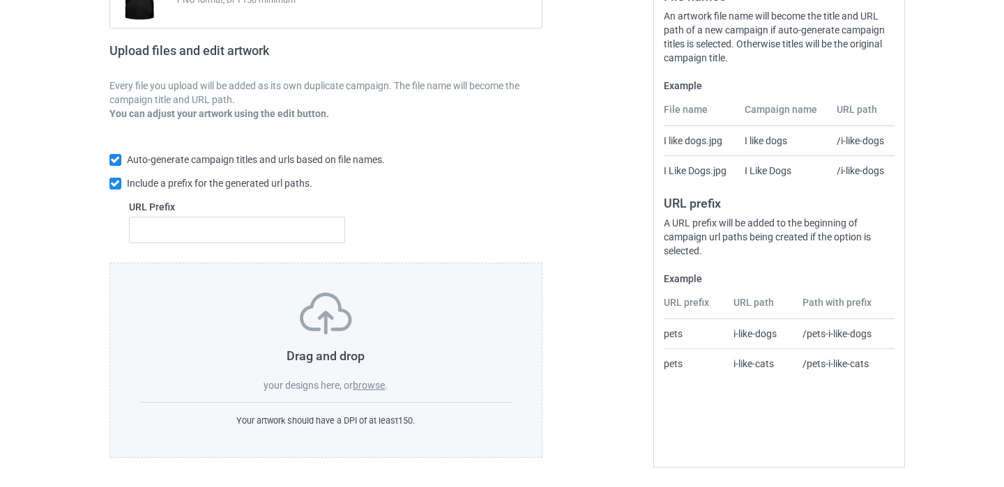
click at [370, 381] on label "browse" at bounding box center [369, 385] width 32 height 11
click at [0, 0] on input "browse" at bounding box center [0, 0] width 0 height 0
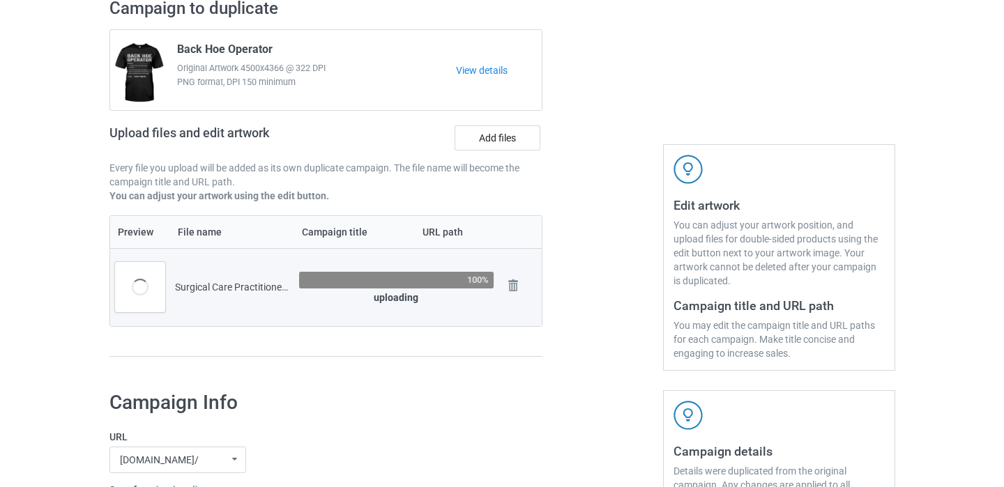
scroll to position [109, 0]
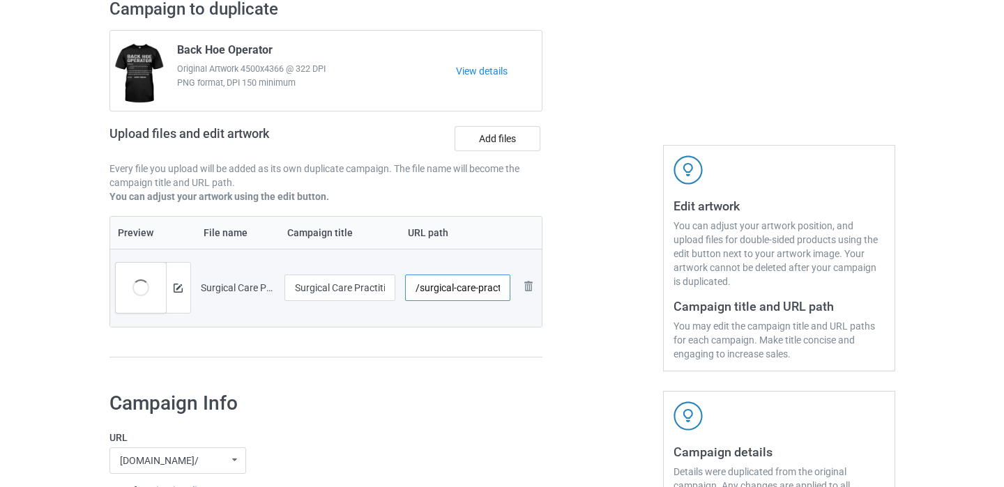
click at [499, 292] on input "/surgical-care-practitioner" at bounding box center [457, 288] width 105 height 26
type input "/surgical-care-practitioner11"
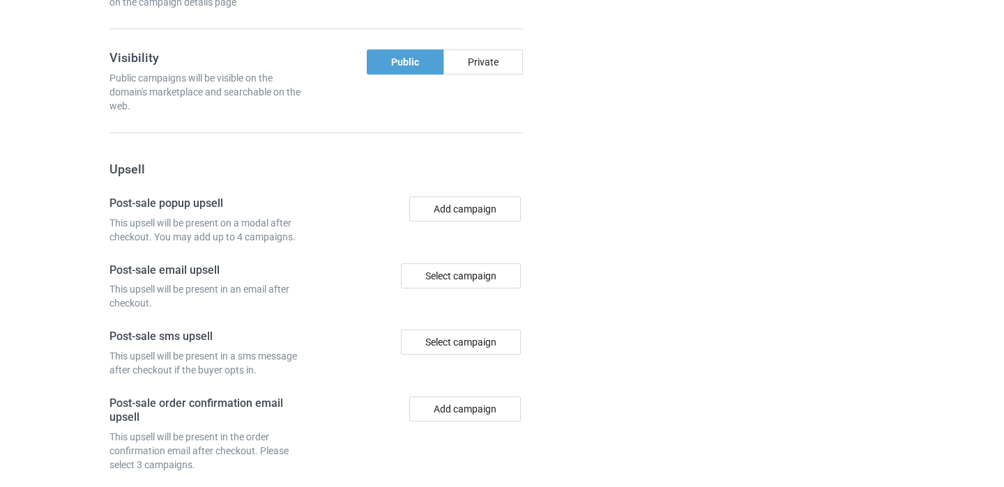
scroll to position [1302, 0]
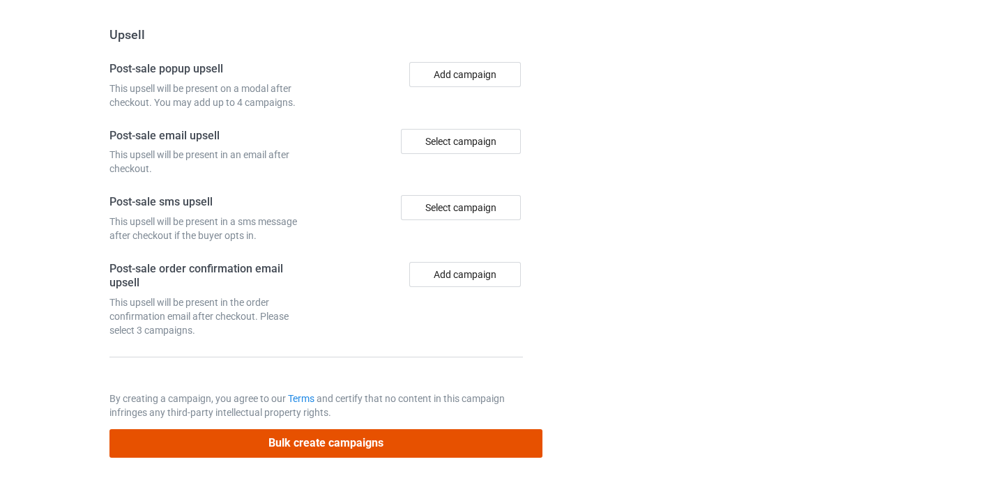
click at [361, 445] on button "Bulk create campaigns" at bounding box center [326, 444] width 434 height 29
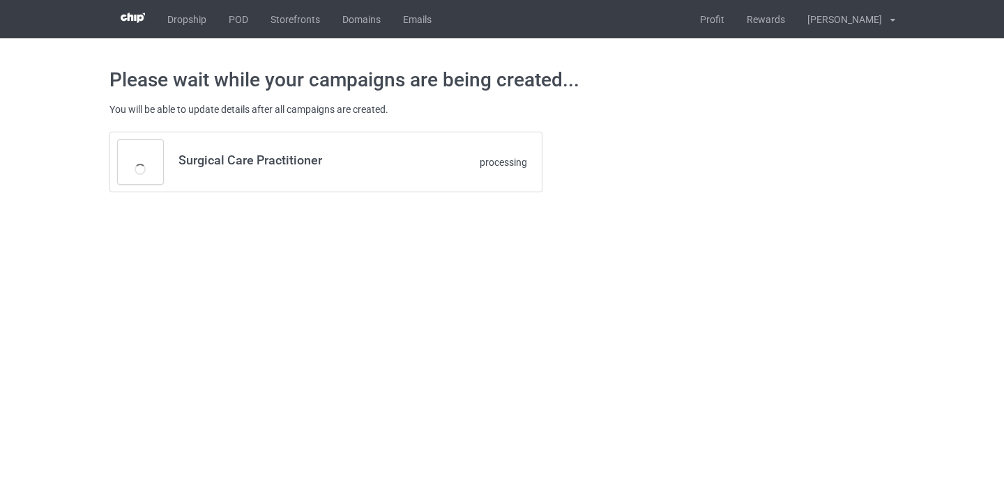
scroll to position [0, 0]
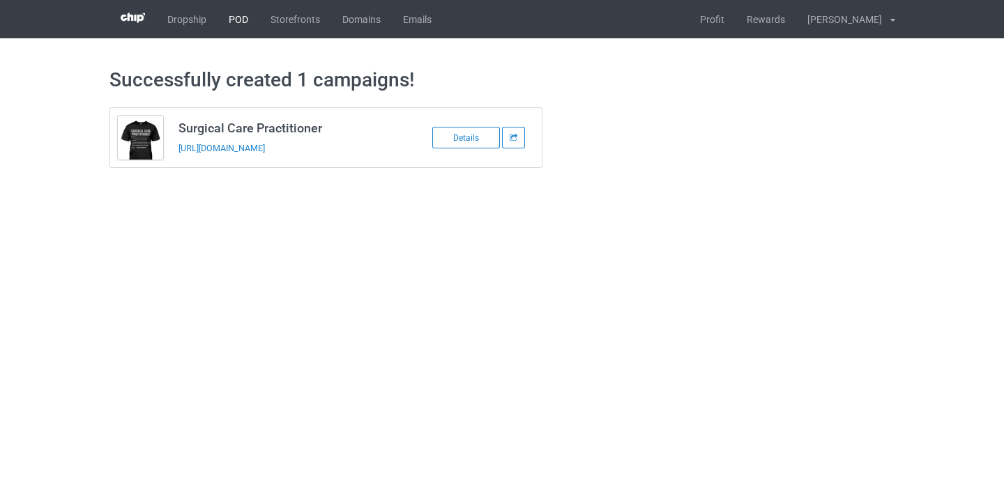
click at [223, 24] on link "POD" at bounding box center [239, 19] width 42 height 38
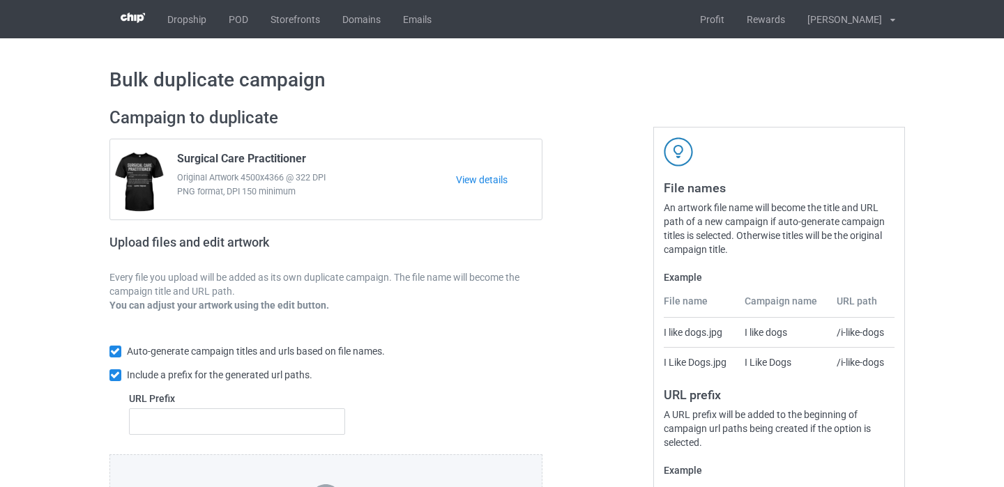
scroll to position [192, 0]
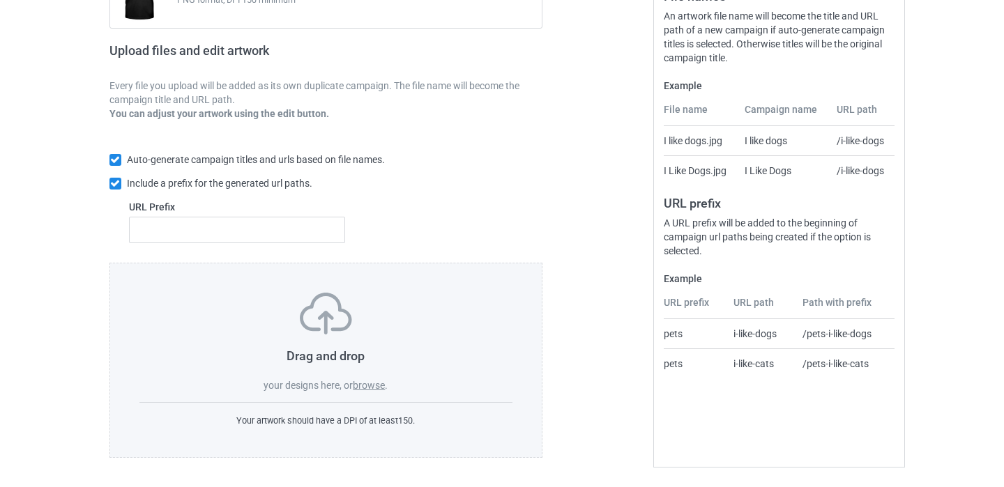
click at [377, 388] on label "browse" at bounding box center [369, 385] width 32 height 11
click at [0, 0] on input "browse" at bounding box center [0, 0] width 0 height 0
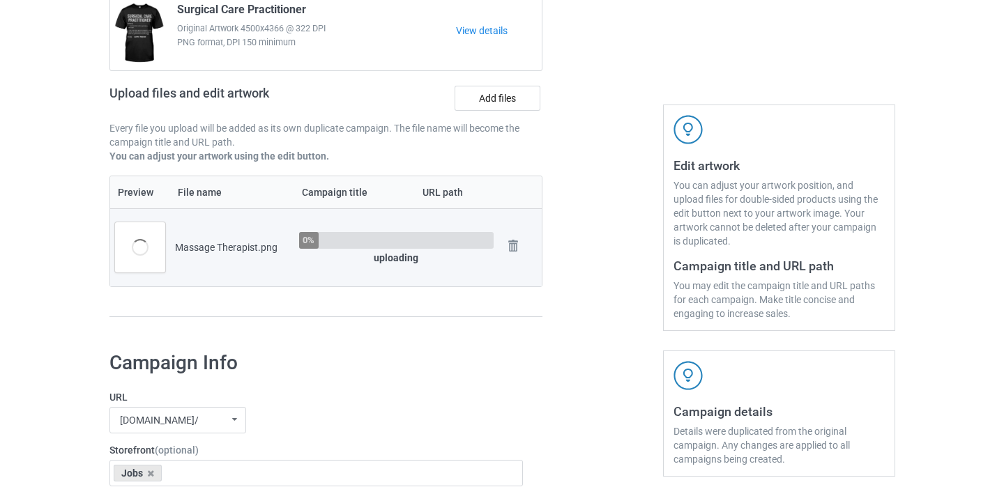
scroll to position [261, 0]
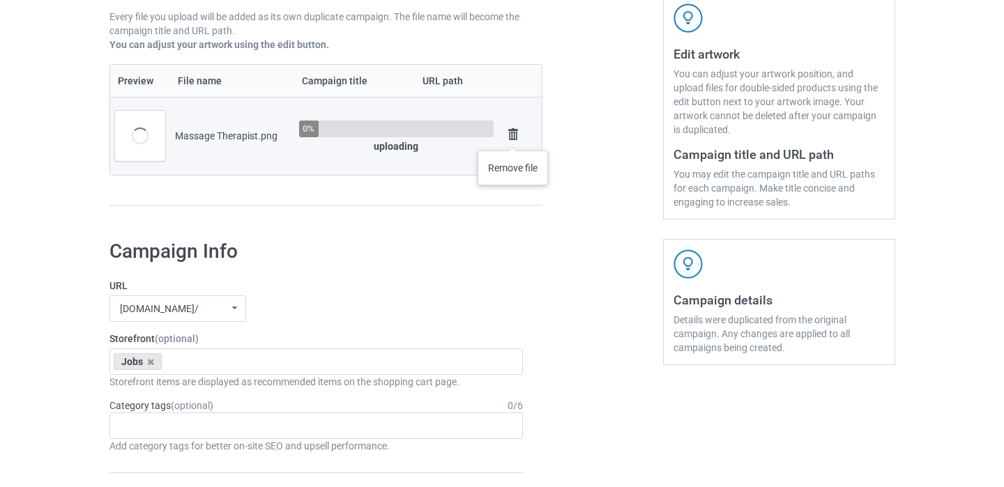
click at [513, 137] on img at bounding box center [513, 135] width 20 height 20
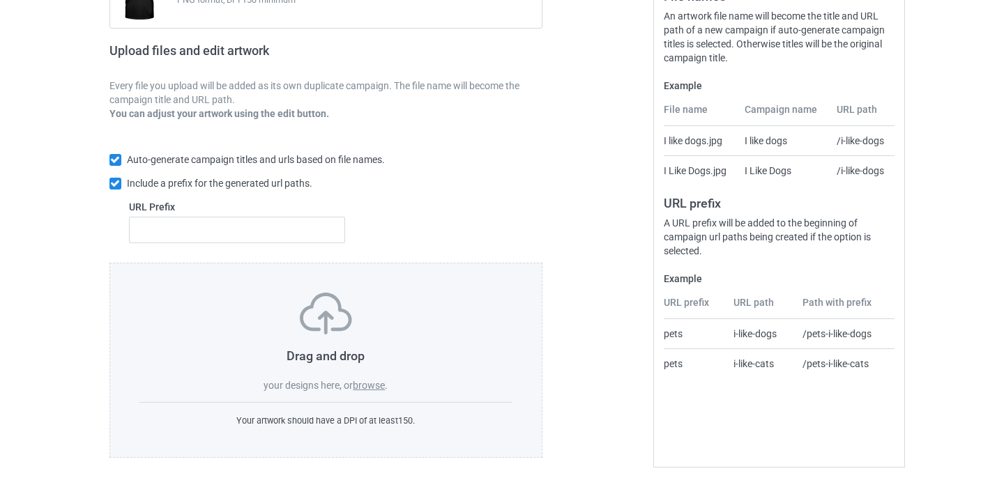
scroll to position [192, 0]
click at [374, 386] on label "browse" at bounding box center [369, 385] width 32 height 11
click at [0, 0] on input "browse" at bounding box center [0, 0] width 0 height 0
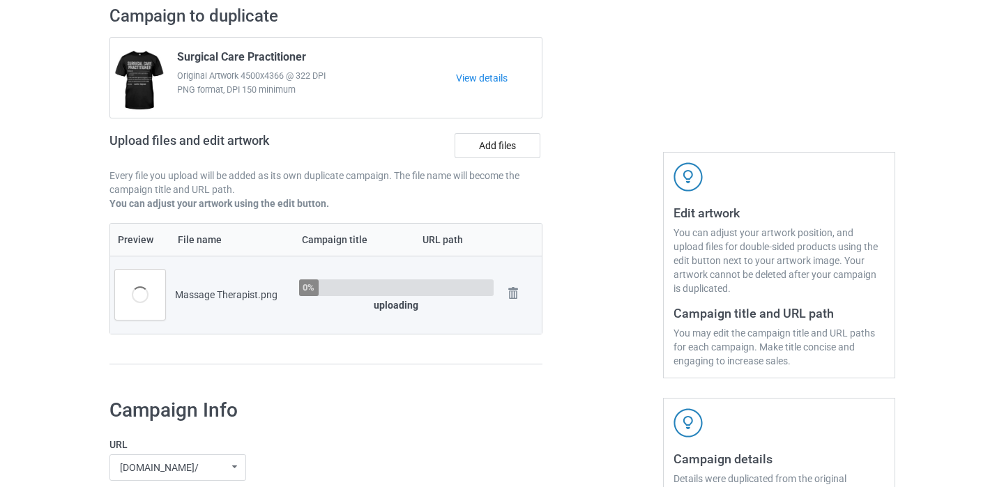
scroll to position [0, 0]
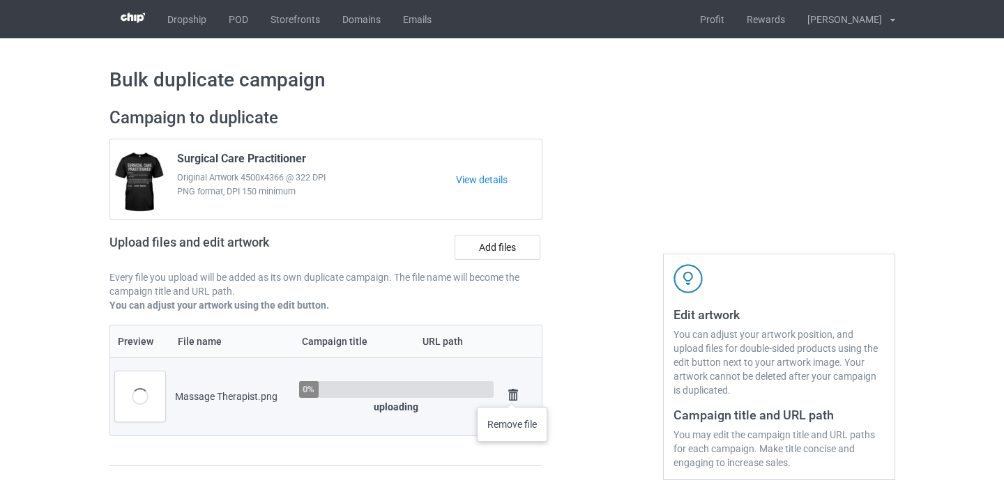
click at [512, 393] on img at bounding box center [513, 396] width 20 height 20
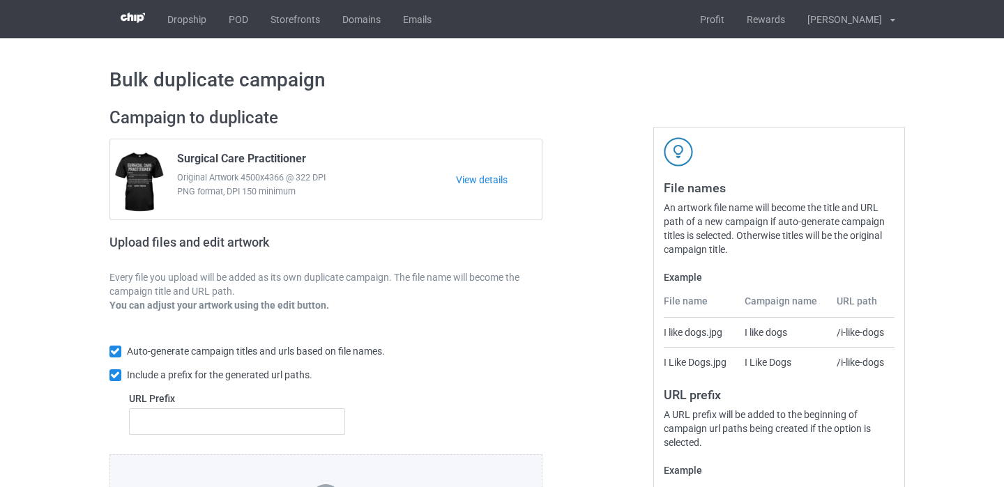
scroll to position [192, 0]
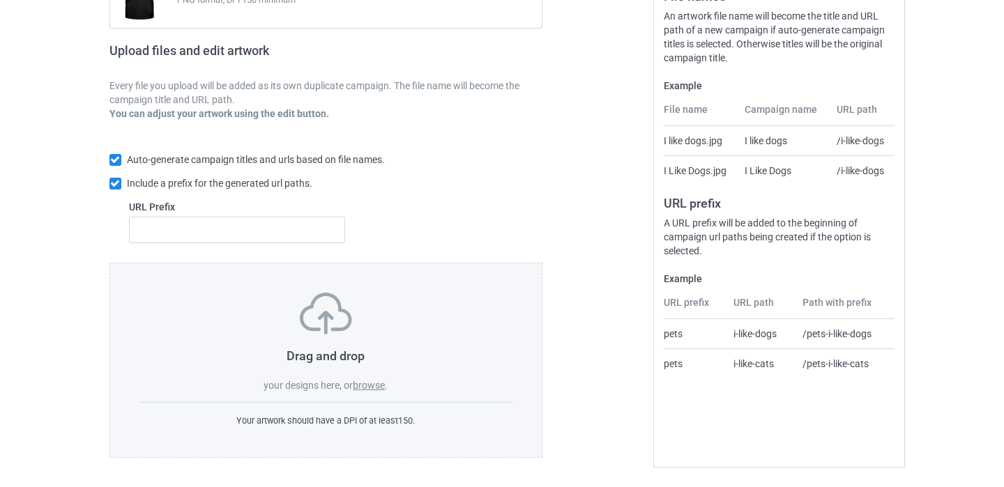
click at [374, 384] on label "browse" at bounding box center [369, 385] width 32 height 11
click at [0, 0] on input "browse" at bounding box center [0, 0] width 0 height 0
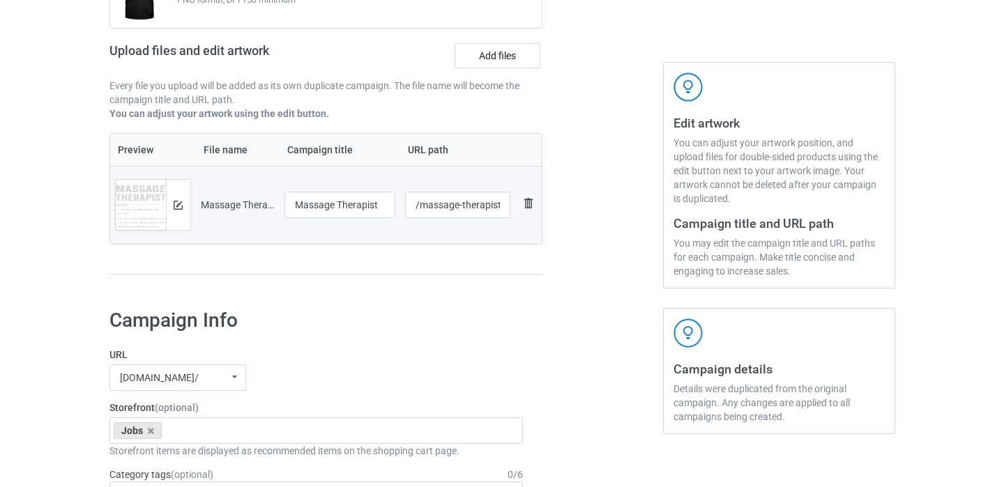
click at [524, 202] on img at bounding box center [528, 203] width 17 height 17
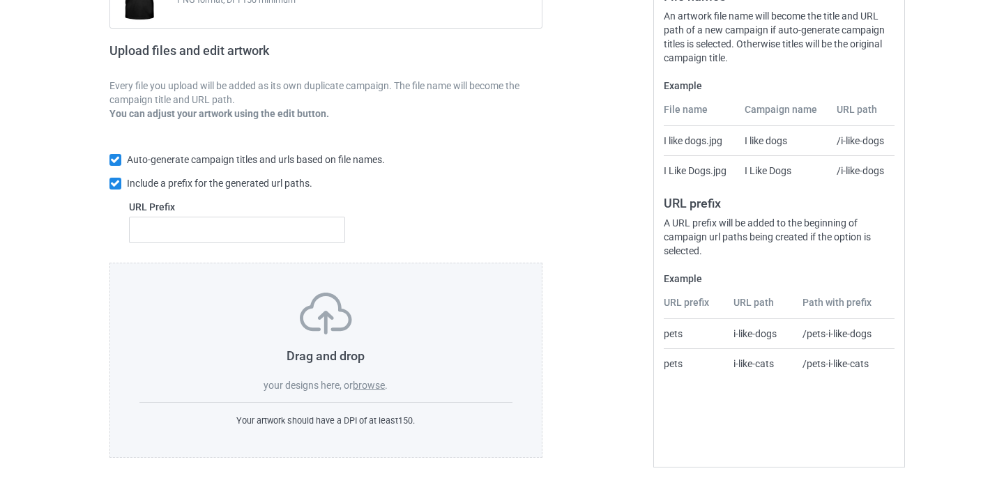
click at [374, 383] on label "browse" at bounding box center [369, 385] width 32 height 11
click at [0, 0] on input "browse" at bounding box center [0, 0] width 0 height 0
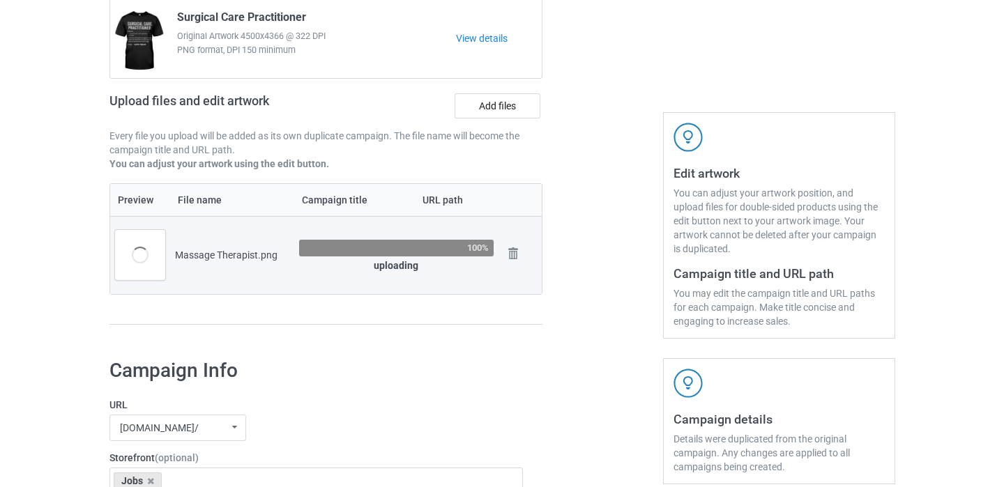
scroll to position [257, 0]
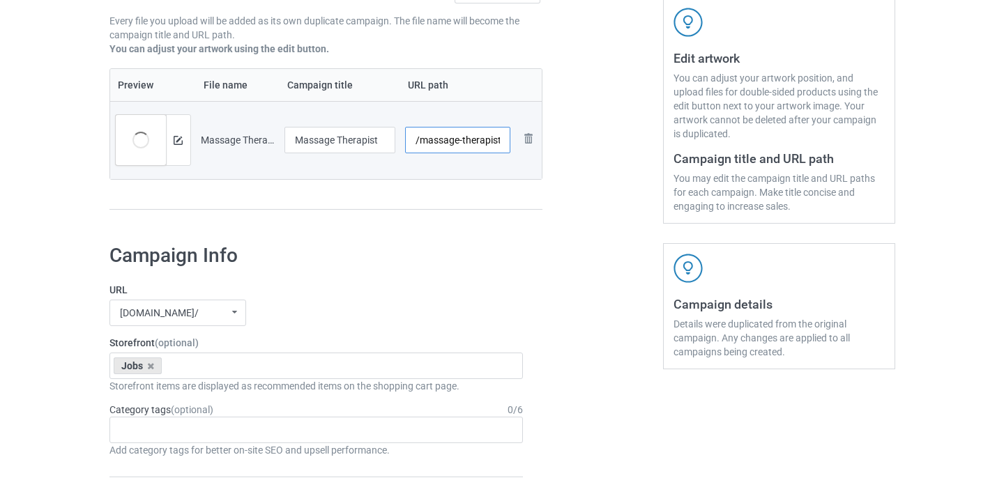
click at [499, 142] on input "/massage-therapist" at bounding box center [457, 140] width 105 height 26
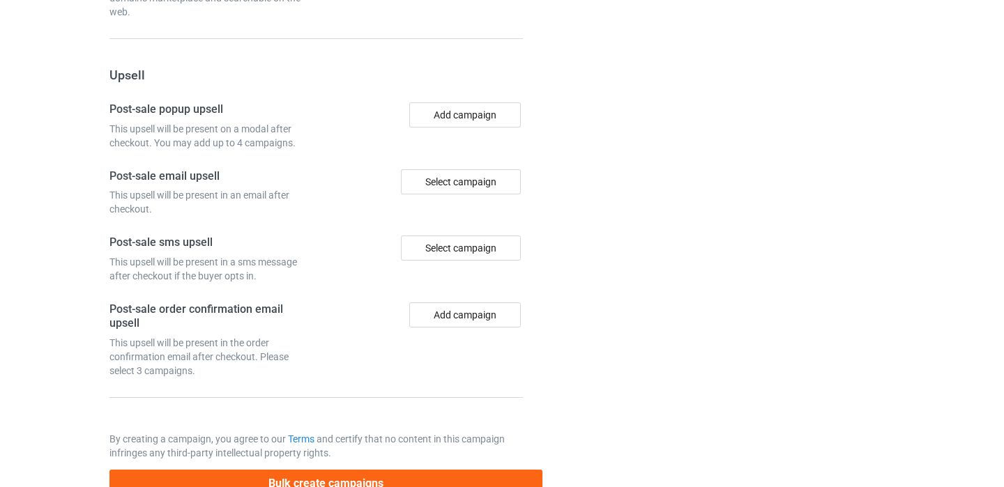
scroll to position [1302, 0]
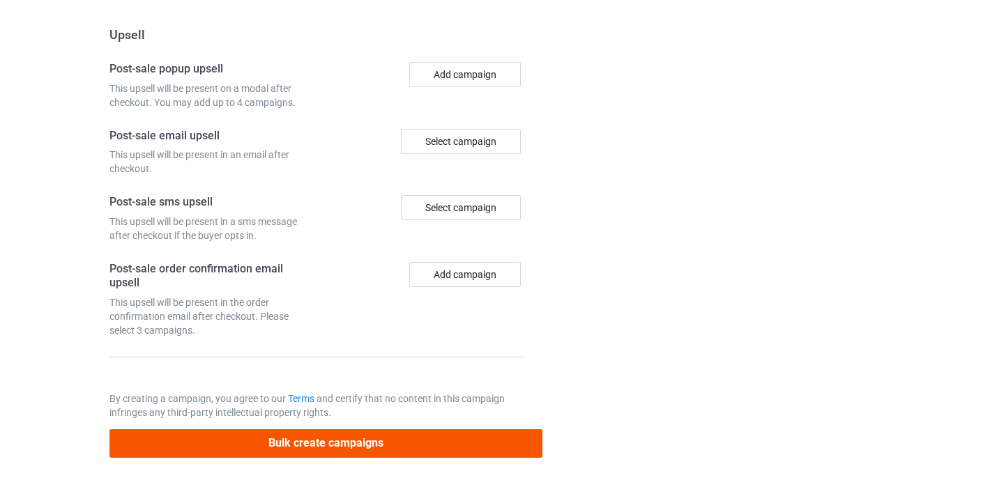
type input "/massage-therapist11"
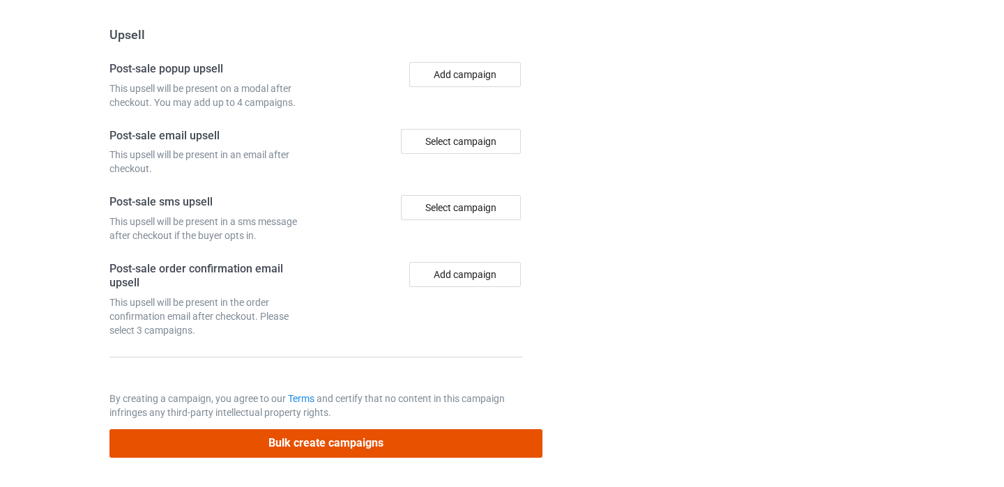
click at [334, 445] on button "Bulk create campaigns" at bounding box center [326, 444] width 434 height 29
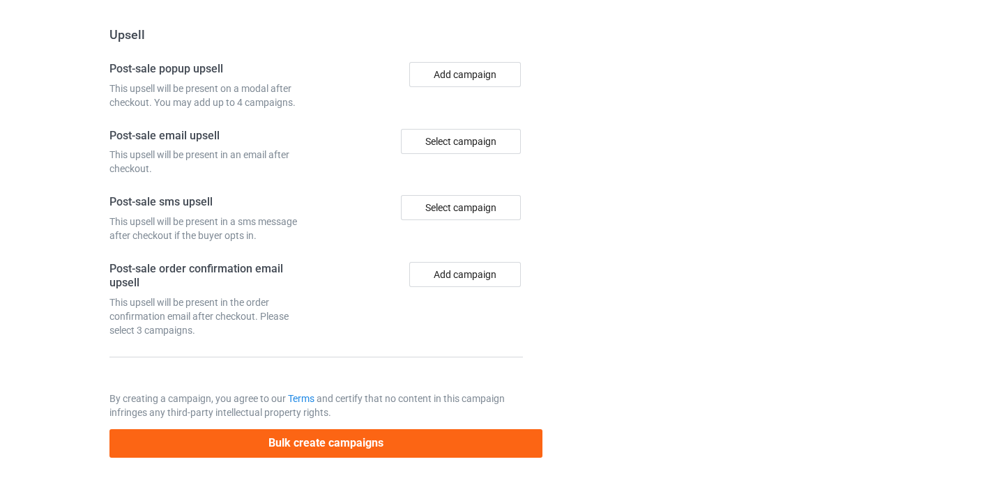
scroll to position [0, 0]
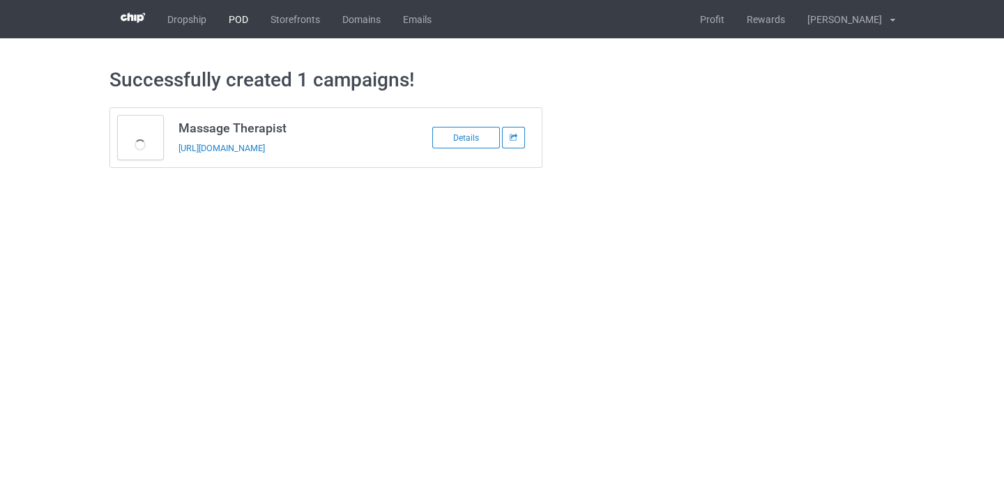
click at [239, 26] on link "POD" at bounding box center [239, 19] width 42 height 38
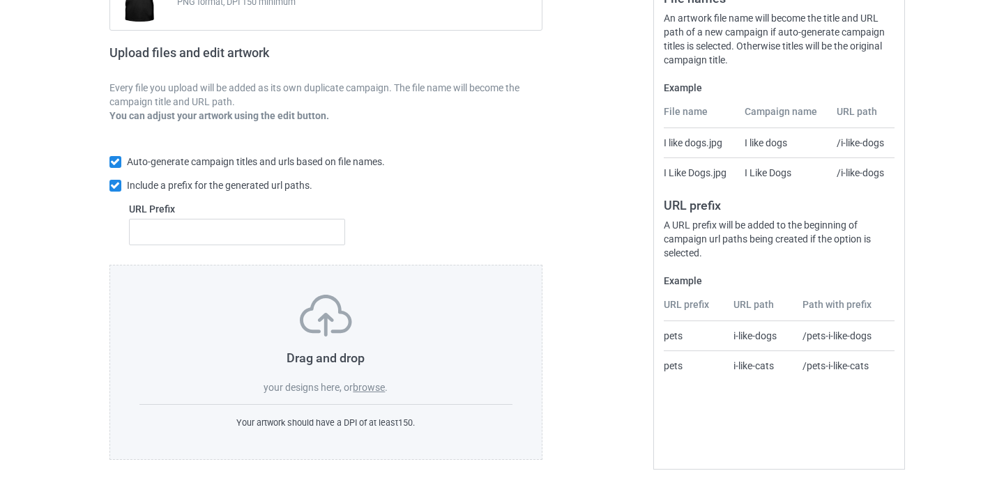
scroll to position [192, 0]
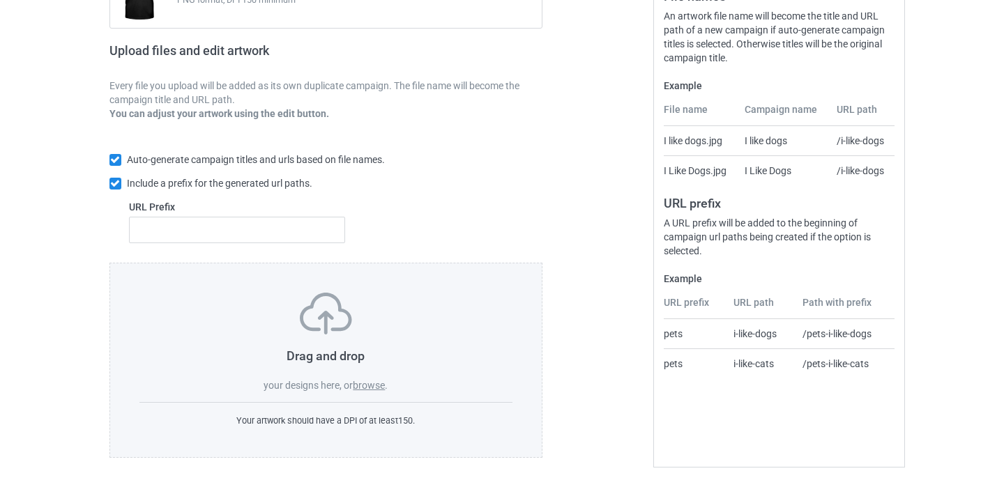
click at [379, 383] on label "browse" at bounding box center [369, 385] width 32 height 11
click at [0, 0] on input "browse" at bounding box center [0, 0] width 0 height 0
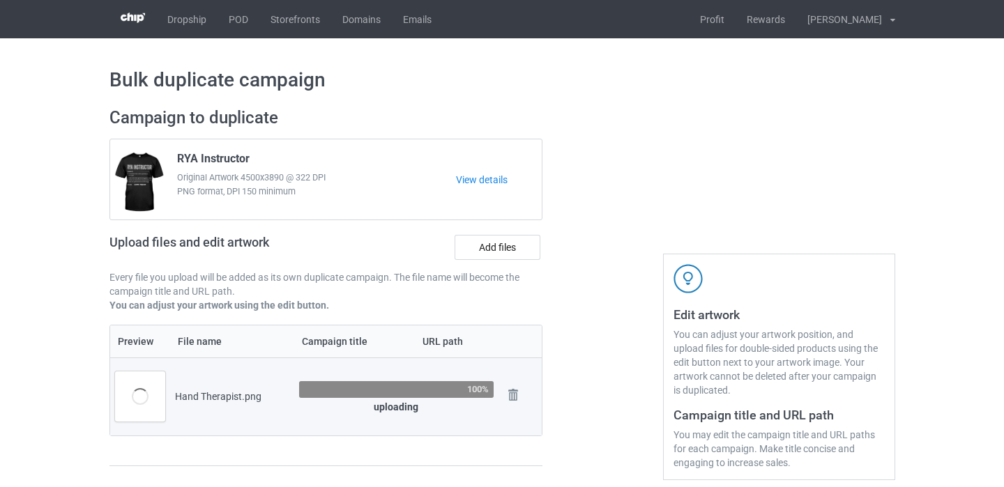
scroll to position [33, 0]
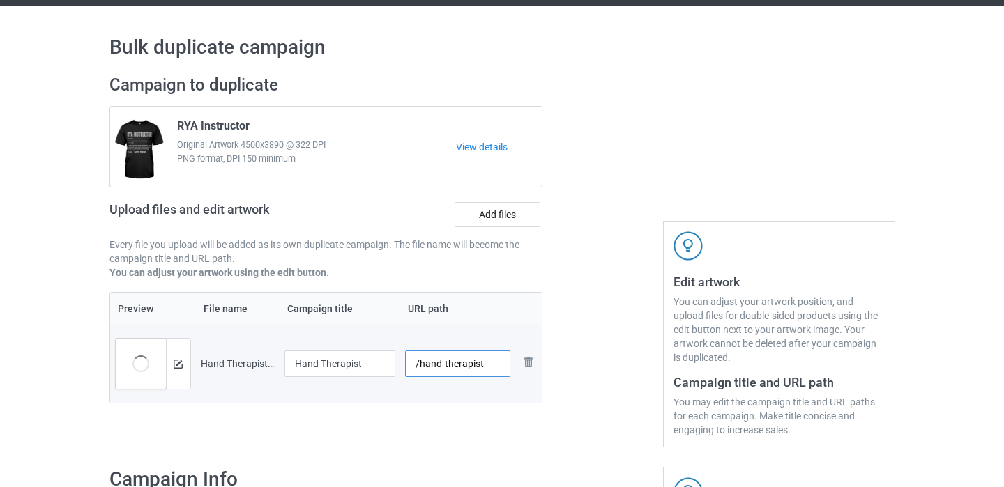
click at [485, 367] on input "/hand-therapist" at bounding box center [457, 364] width 105 height 26
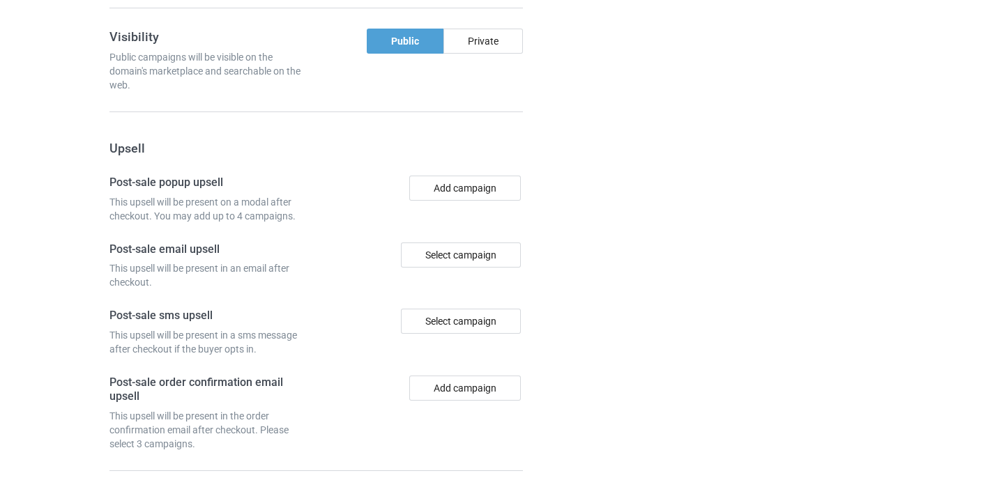
scroll to position [1302, 0]
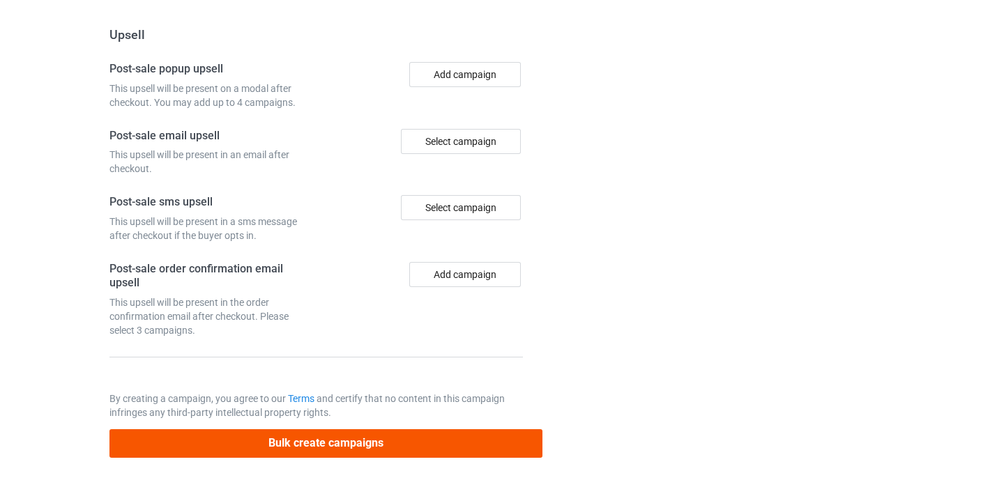
type input "/hand-therapist11"
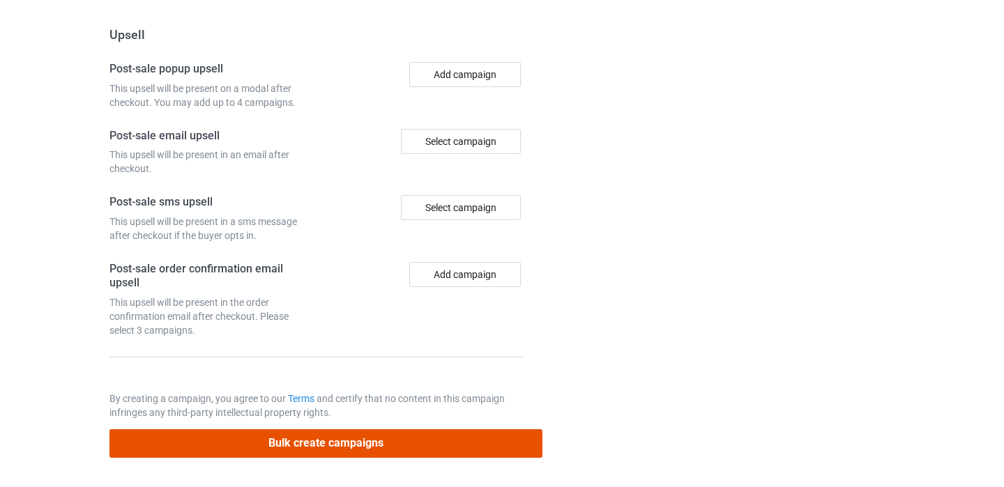
click at [389, 443] on button "Bulk create campaigns" at bounding box center [326, 444] width 434 height 29
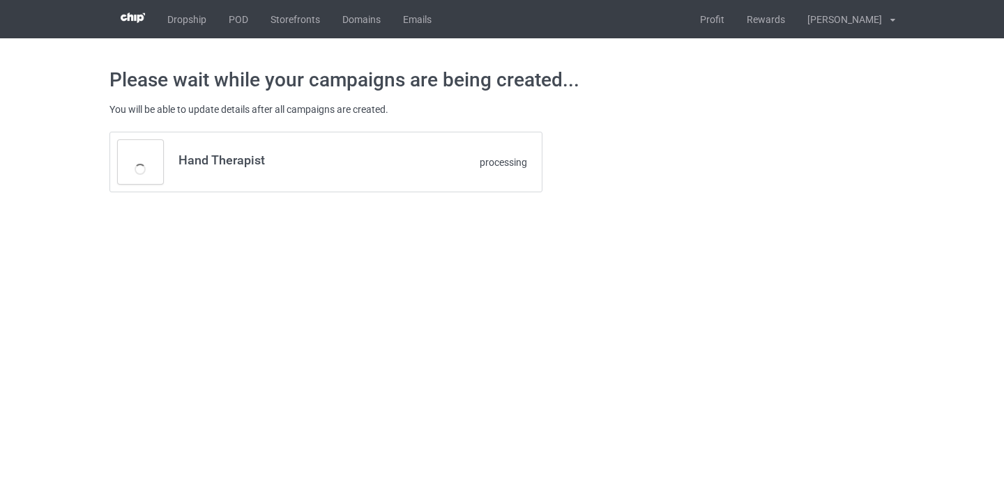
scroll to position [0, 0]
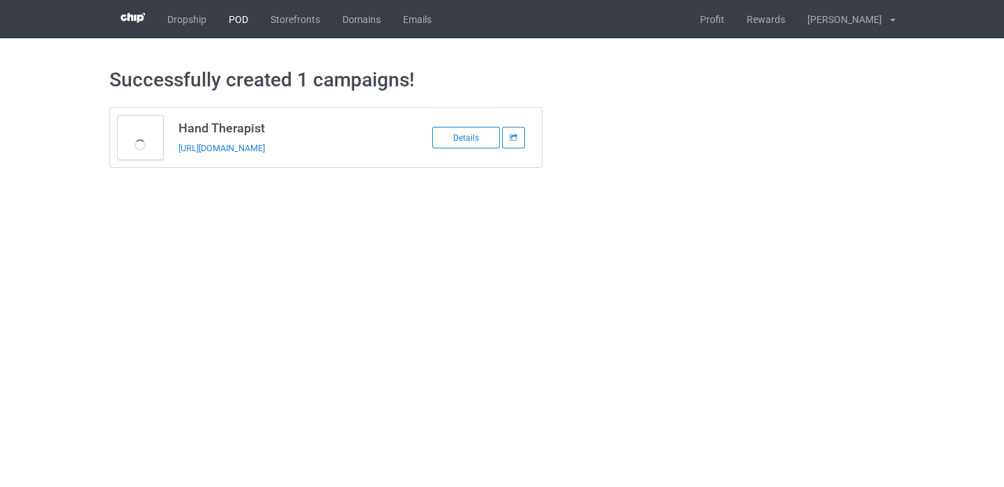
click at [235, 22] on link "POD" at bounding box center [239, 19] width 42 height 38
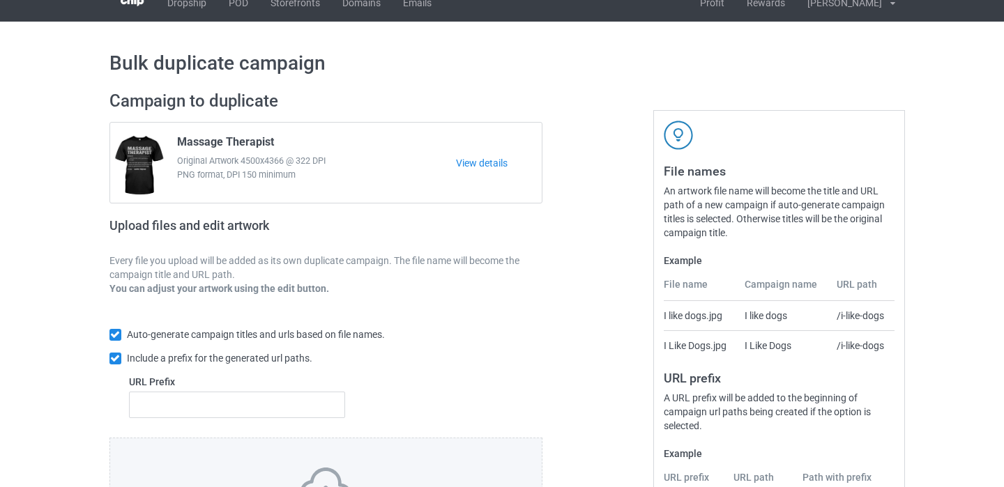
scroll to position [192, 0]
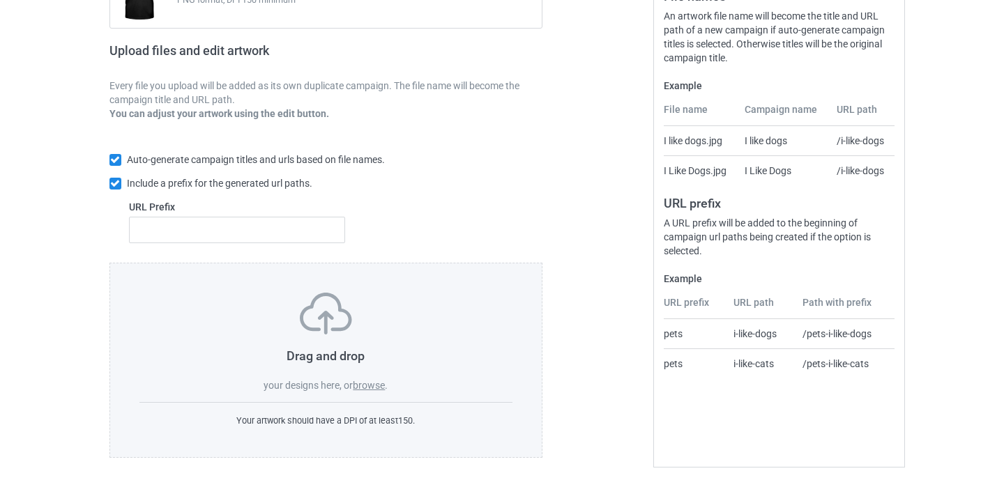
click at [374, 386] on label "browse" at bounding box center [369, 385] width 32 height 11
click at [0, 0] on input "browse" at bounding box center [0, 0] width 0 height 0
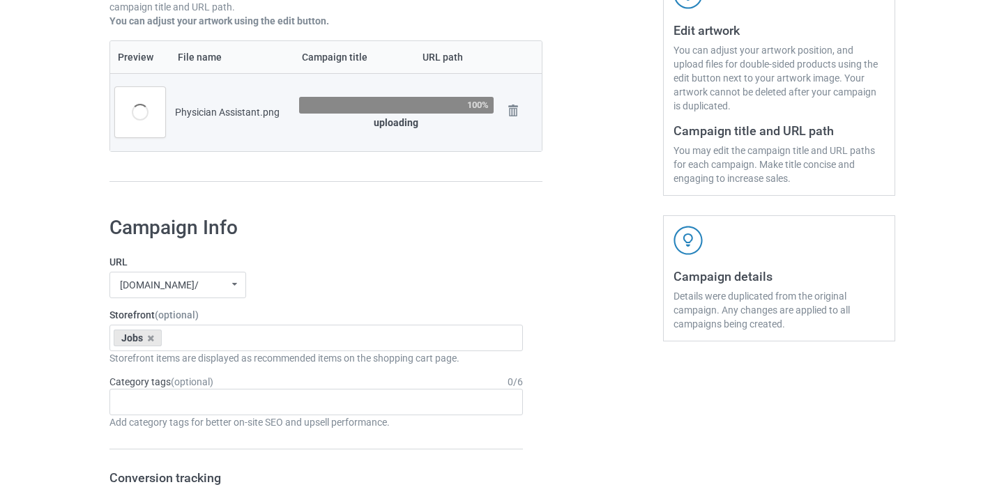
scroll to position [278, 0]
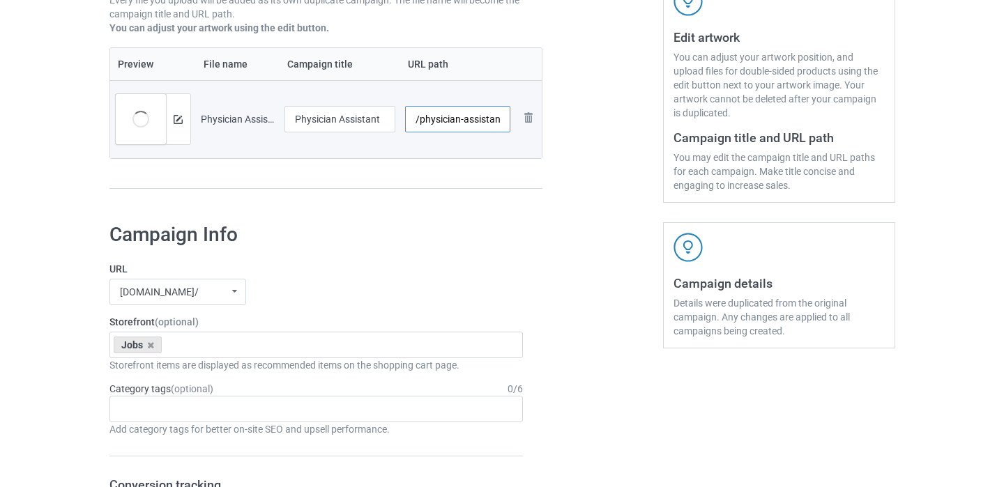
drag, startPoint x: 501, startPoint y: 120, endPoint x: 607, endPoint y: 163, distance: 115.1
click at [501, 120] on input "/physician-assistant" at bounding box center [457, 119] width 105 height 26
click at [499, 120] on input "/physician-assistant" at bounding box center [457, 119] width 105 height 26
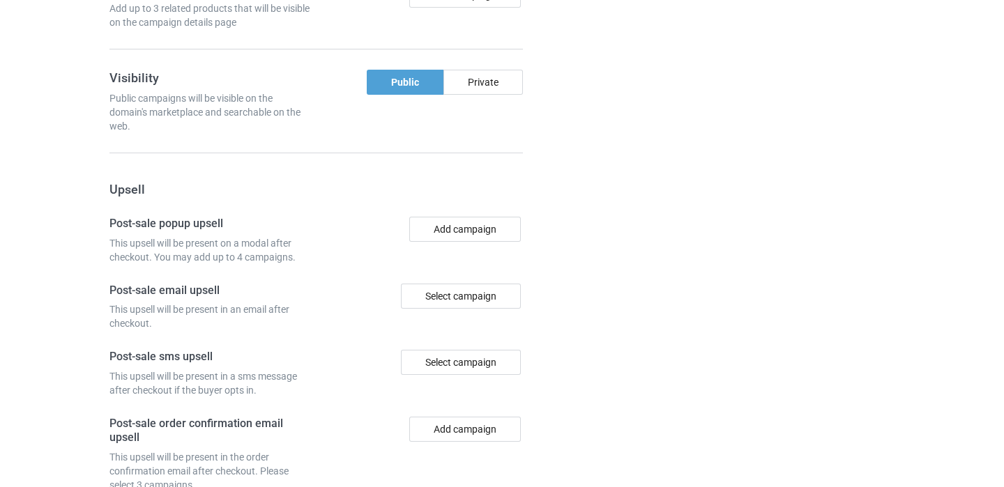
scroll to position [1302, 0]
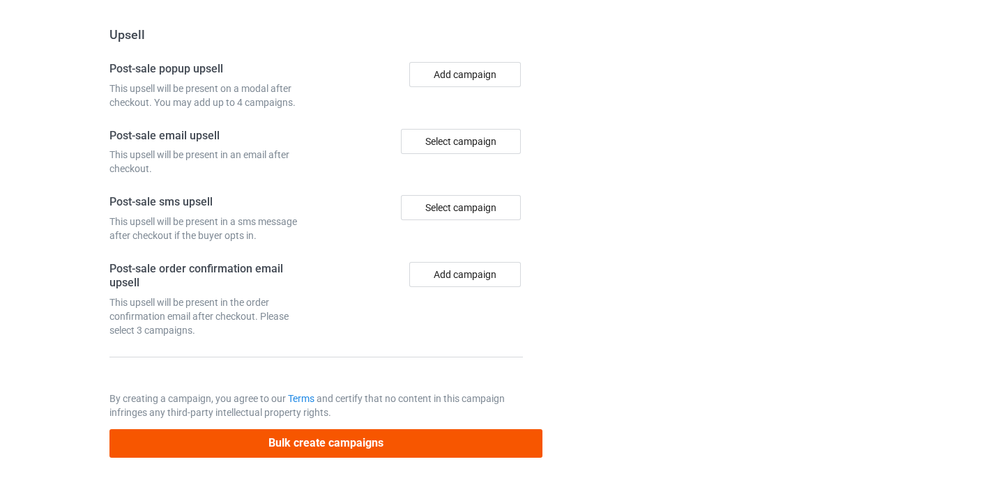
type input "/physician-assistant11"
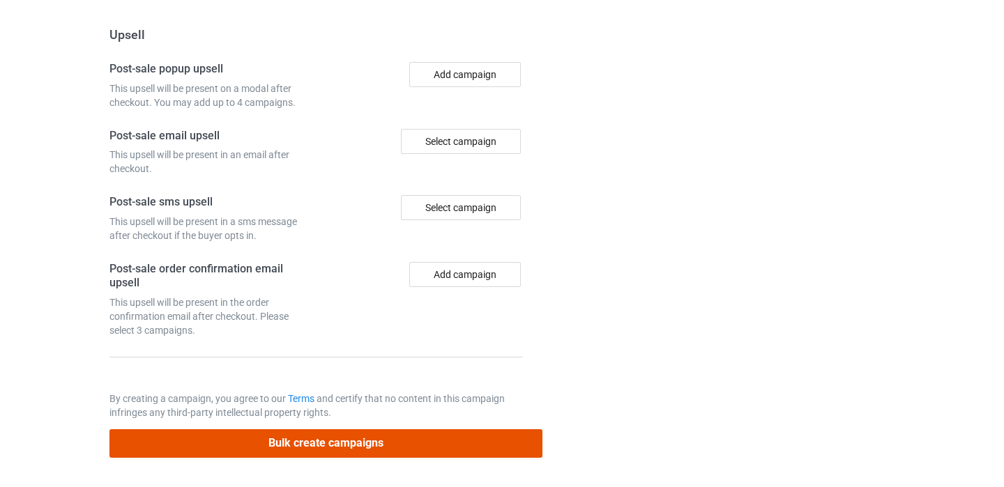
click at [370, 445] on button "Bulk create campaigns" at bounding box center [326, 444] width 434 height 29
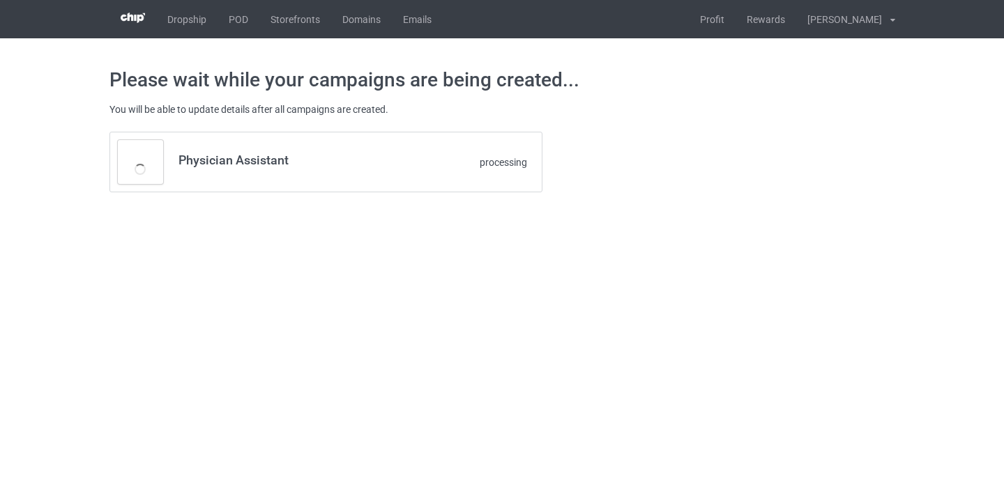
scroll to position [0, 0]
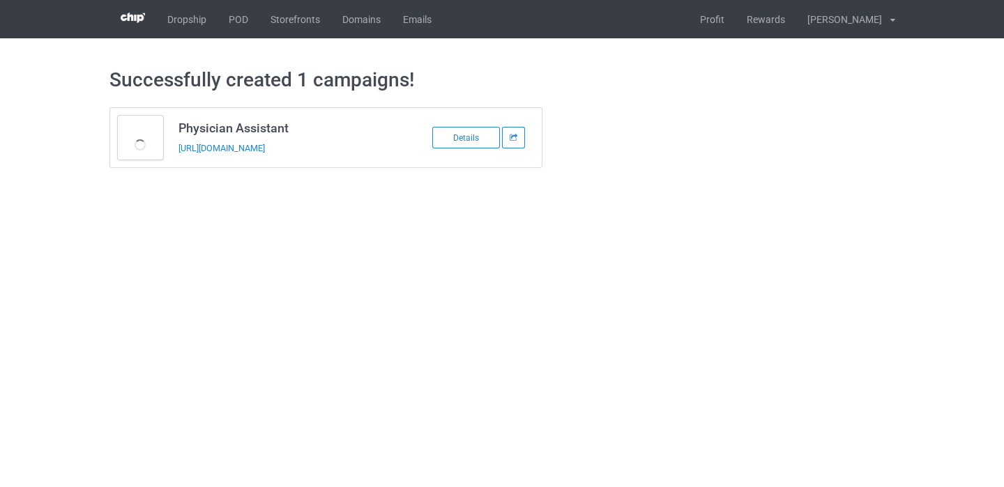
click at [25, 24] on div "Dropship POD Storefronts Domains Emails Profit Rewards [PERSON_NAME] Settings T…" at bounding box center [502, 19] width 1004 height 38
click at [236, 20] on link "POD" at bounding box center [239, 19] width 42 height 38
